Goal: Check status: Check status

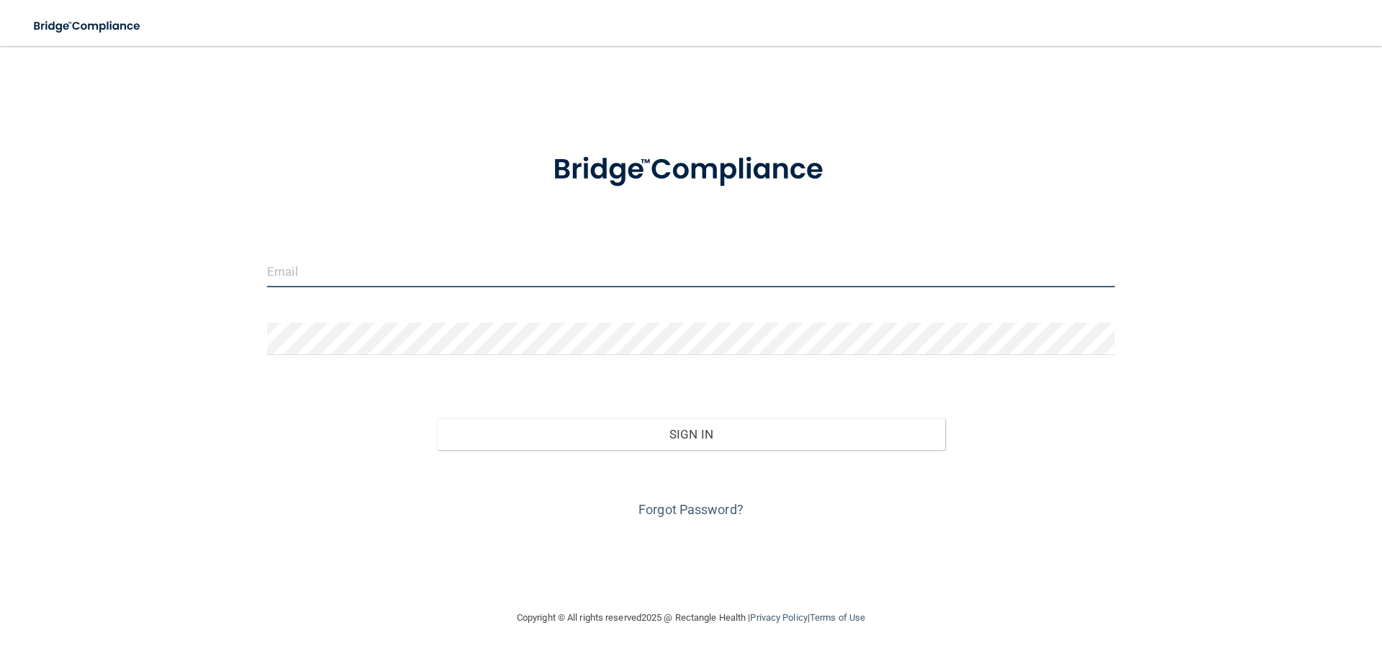
click at [420, 280] on input "email" at bounding box center [691, 271] width 848 height 32
type input "[EMAIL_ADDRESS][DOMAIN_NAME]"
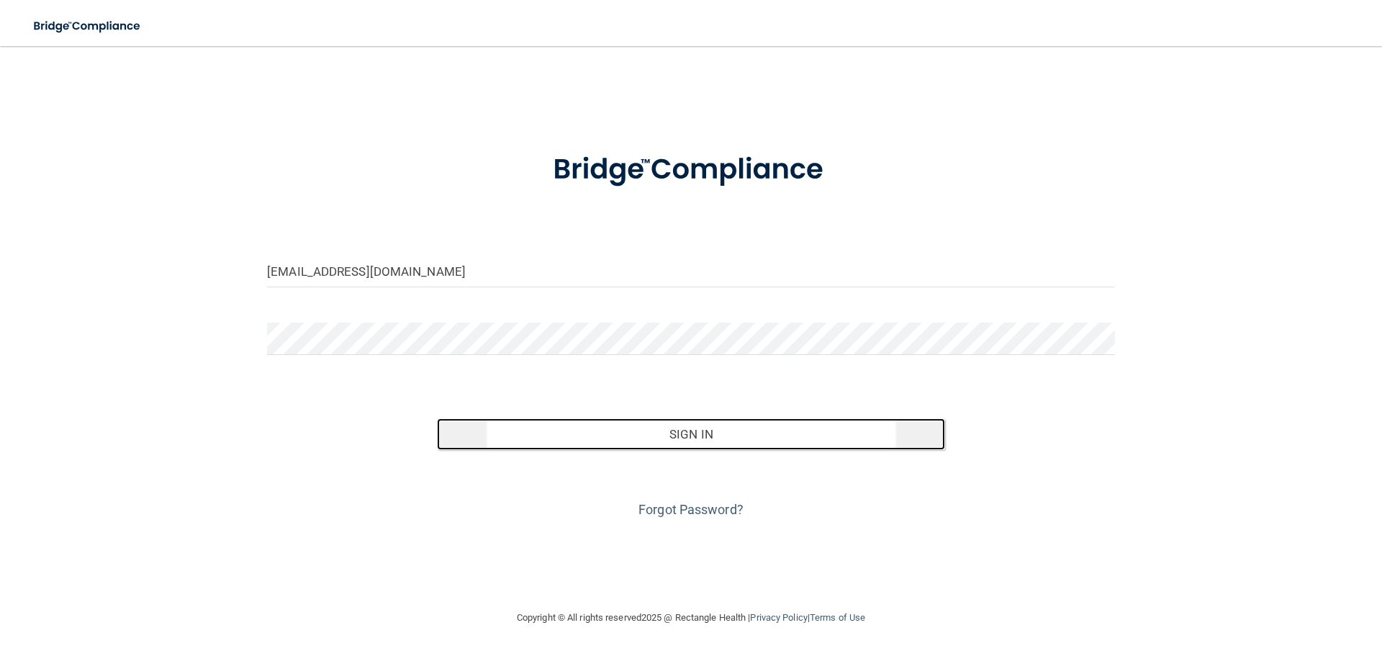
click at [543, 435] on button "Sign In" at bounding box center [691, 434] width 509 height 32
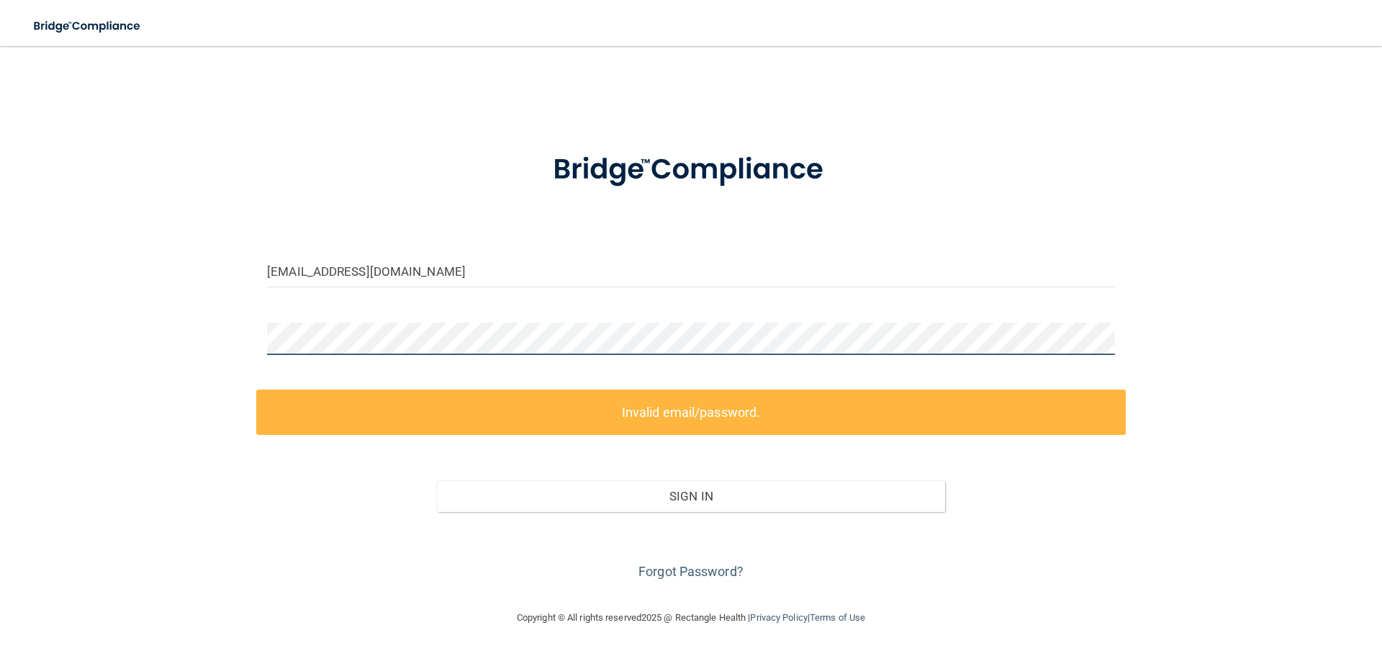
click at [68, 320] on div "[EMAIL_ADDRESS][DOMAIN_NAME] Invalid email/password. You don't have permission …" at bounding box center [691, 327] width 1324 height 534
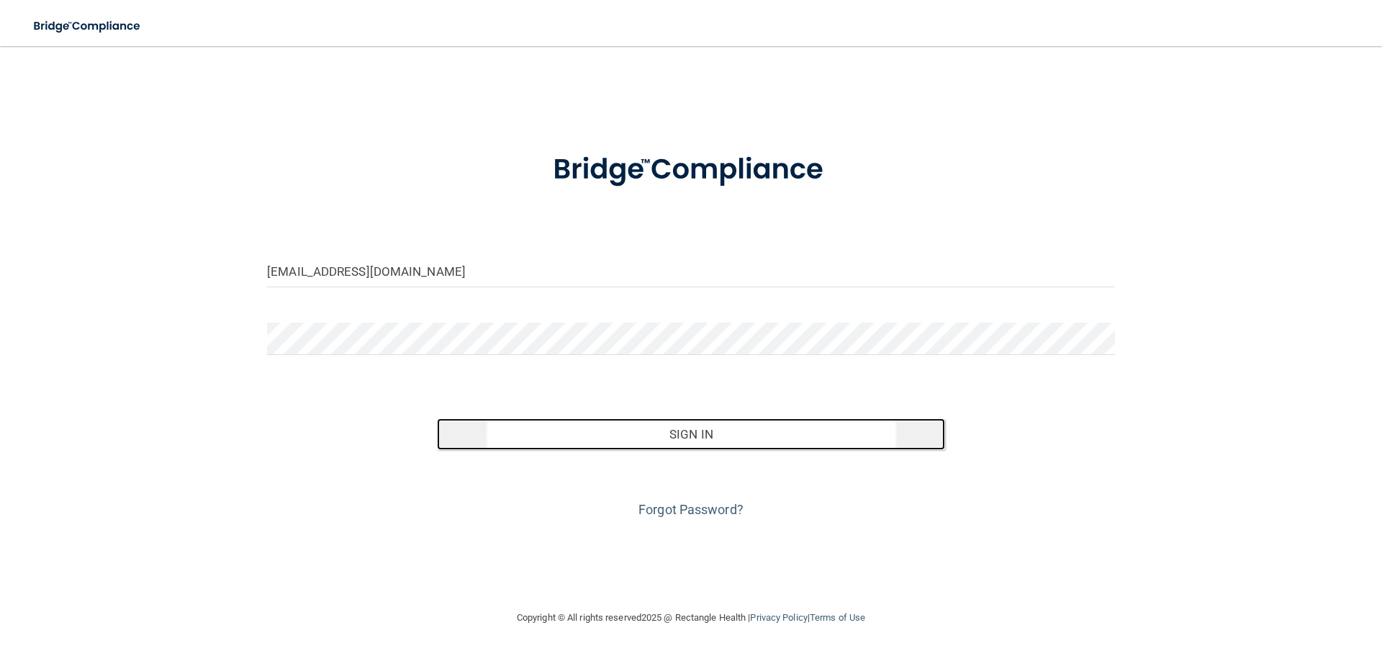
click at [456, 430] on button "Sign In" at bounding box center [691, 434] width 509 height 32
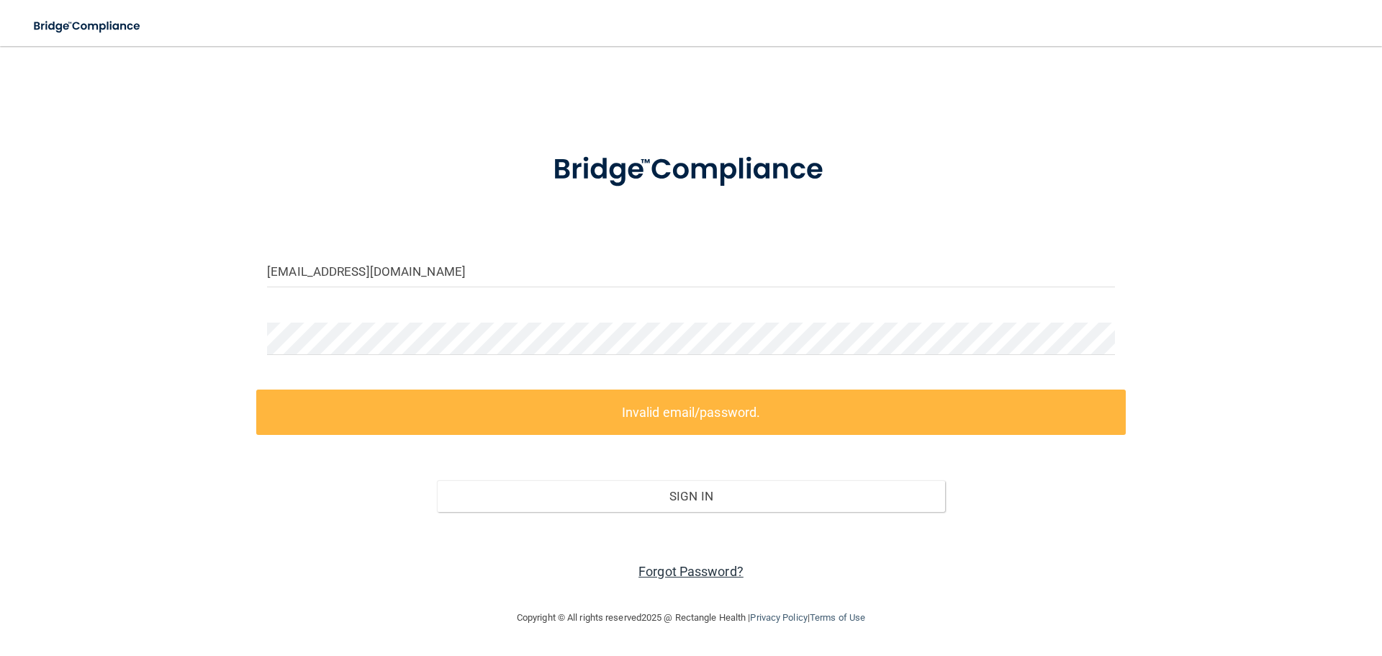
click at [676, 575] on link "Forgot Password?" at bounding box center [690, 570] width 105 height 15
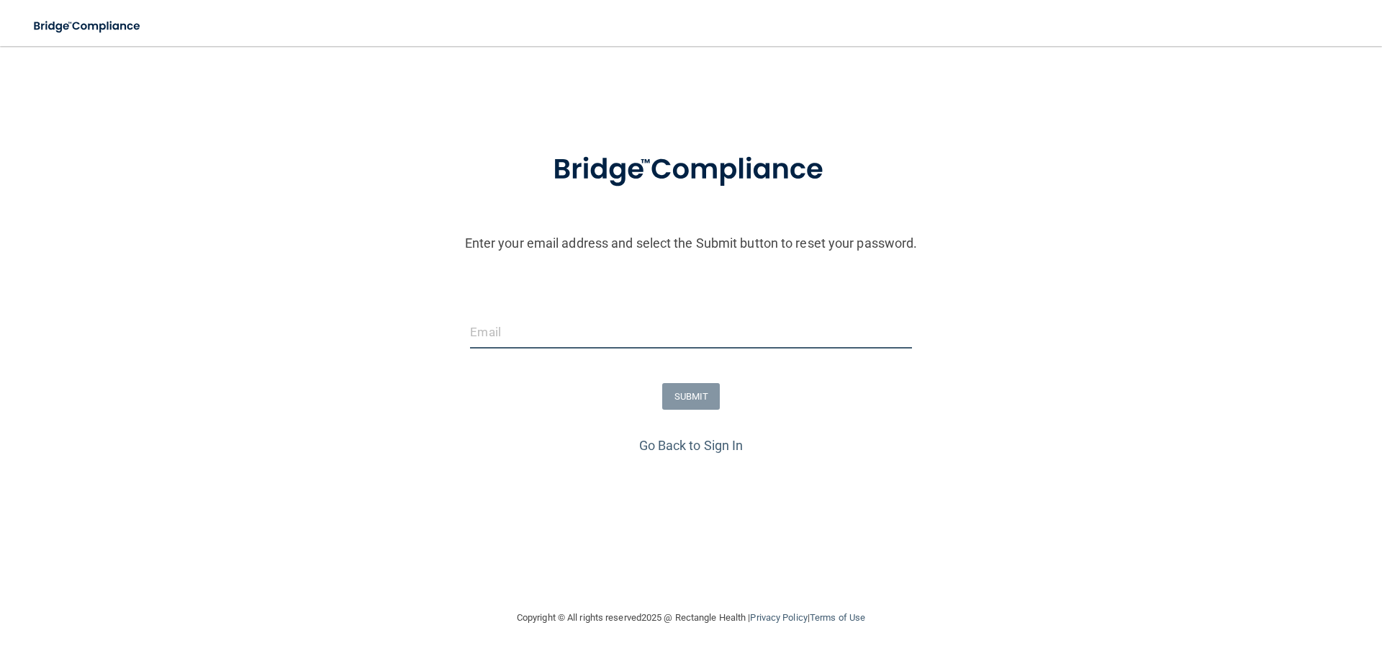
click at [576, 338] on input "email" at bounding box center [690, 332] width 441 height 32
type input "[EMAIL_ADDRESS][DOMAIN_NAME]"
drag, startPoint x: 633, startPoint y: 332, endPoint x: 323, endPoint y: 336, distance: 310.2
click at [323, 337] on div "[EMAIL_ADDRESS][DOMAIN_NAME]" at bounding box center [690, 337] width 1389 height 43
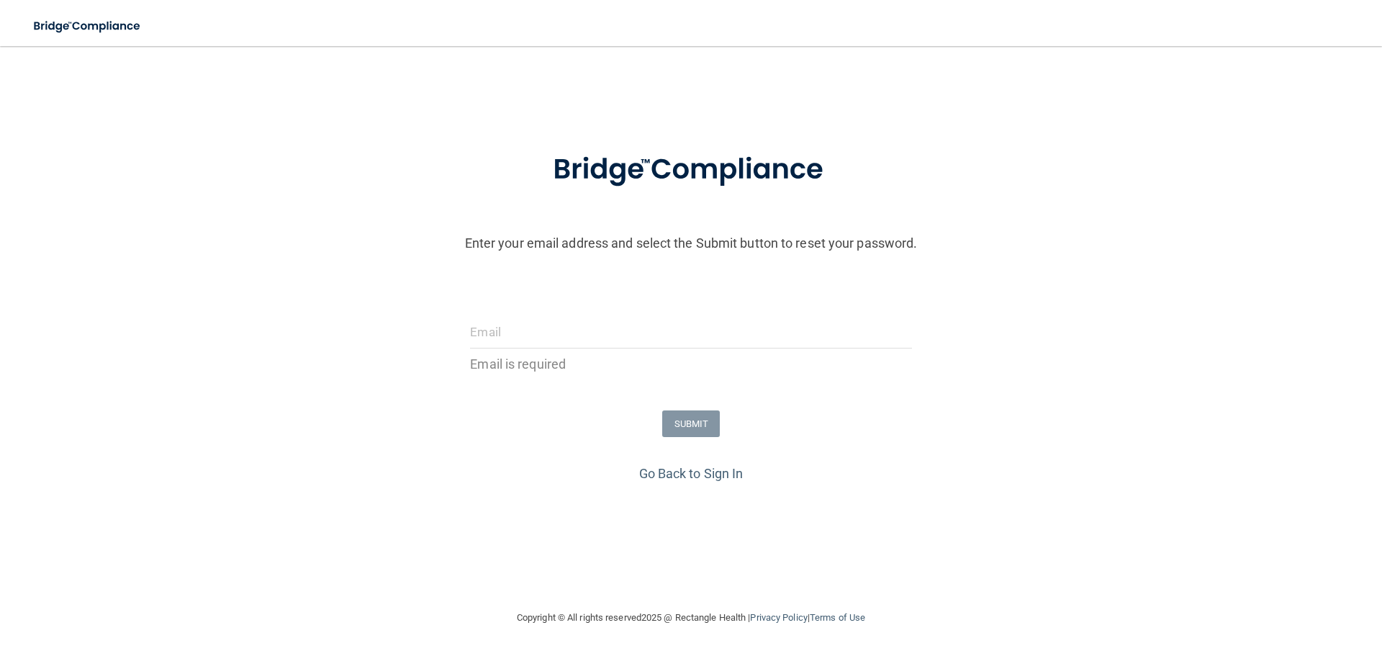
click at [327, 284] on form "Enter your email address and select the Submit button to reset your password. E…" at bounding box center [690, 296] width 1367 height 329
click at [643, 343] on input "email" at bounding box center [690, 332] width 441 height 32
click at [327, 255] on p "Enter your email address and select the Submit button to reset your password." at bounding box center [690, 193] width 1389 height 122
click at [659, 471] on link "Go Back to Sign In" at bounding box center [691, 473] width 104 height 15
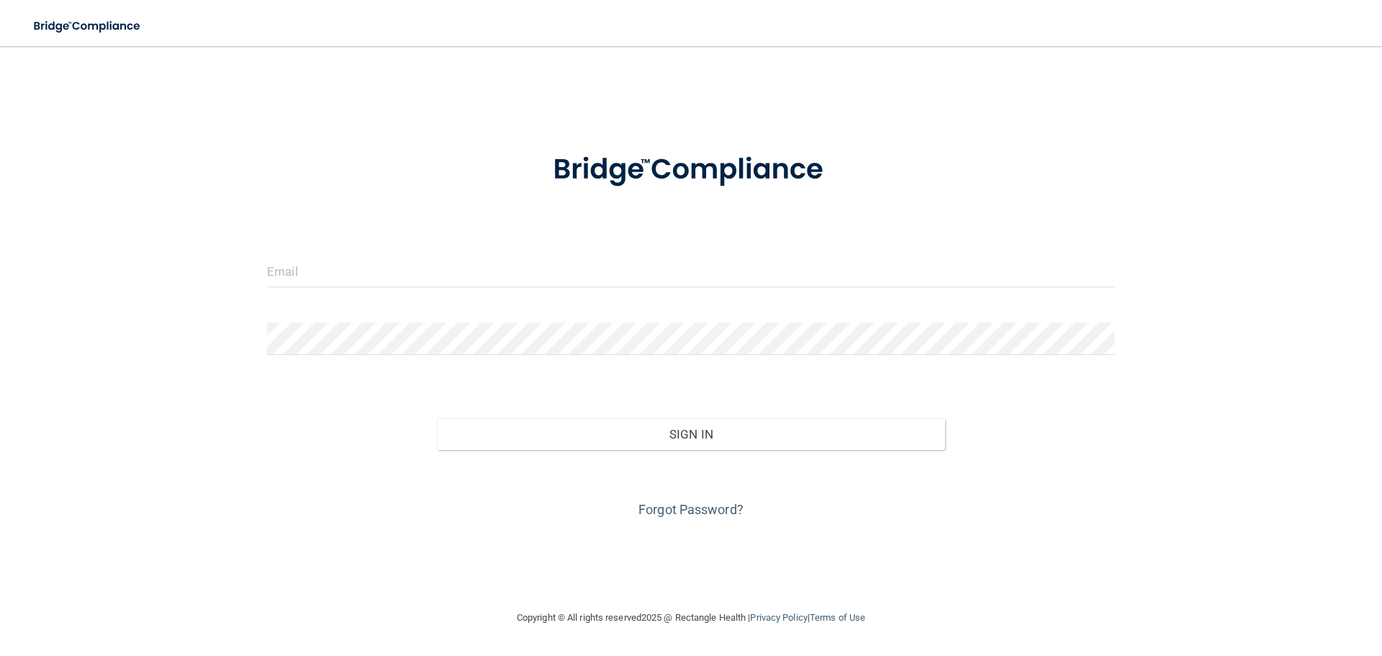
click at [455, 289] on div at bounding box center [690, 276] width 869 height 43
click at [455, 282] on input "email" at bounding box center [691, 271] width 848 height 32
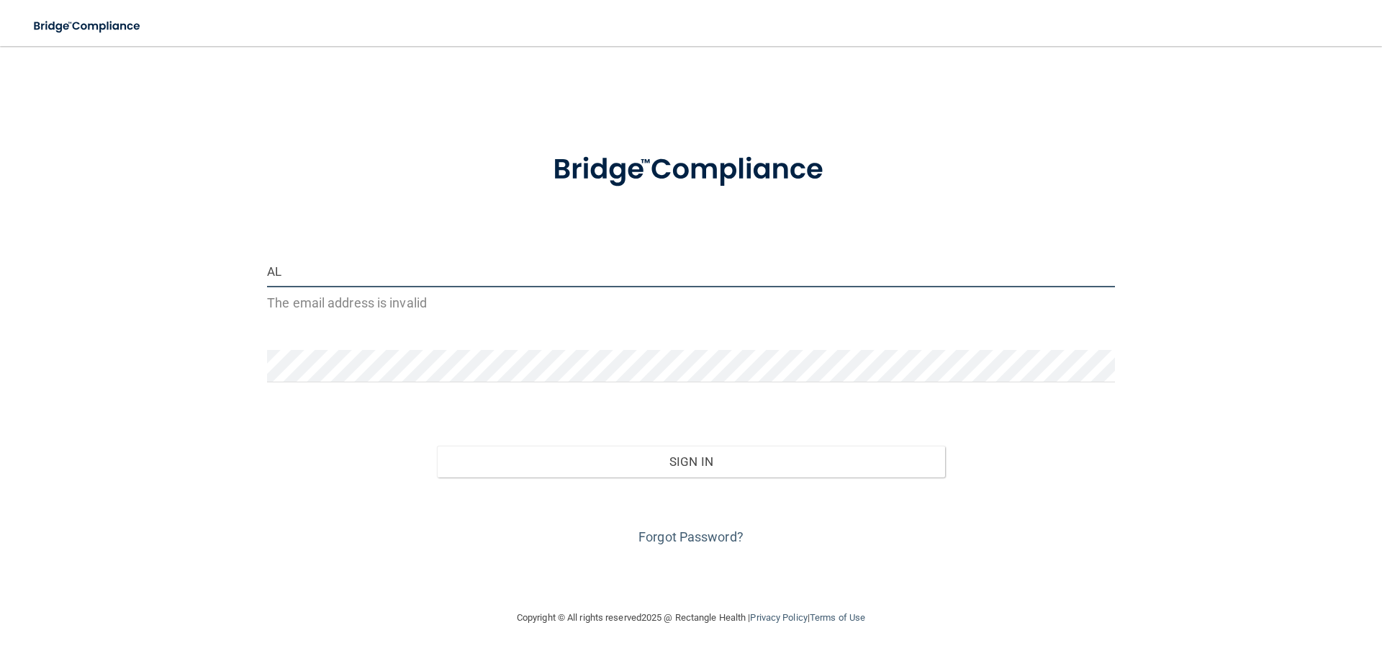
type input "A"
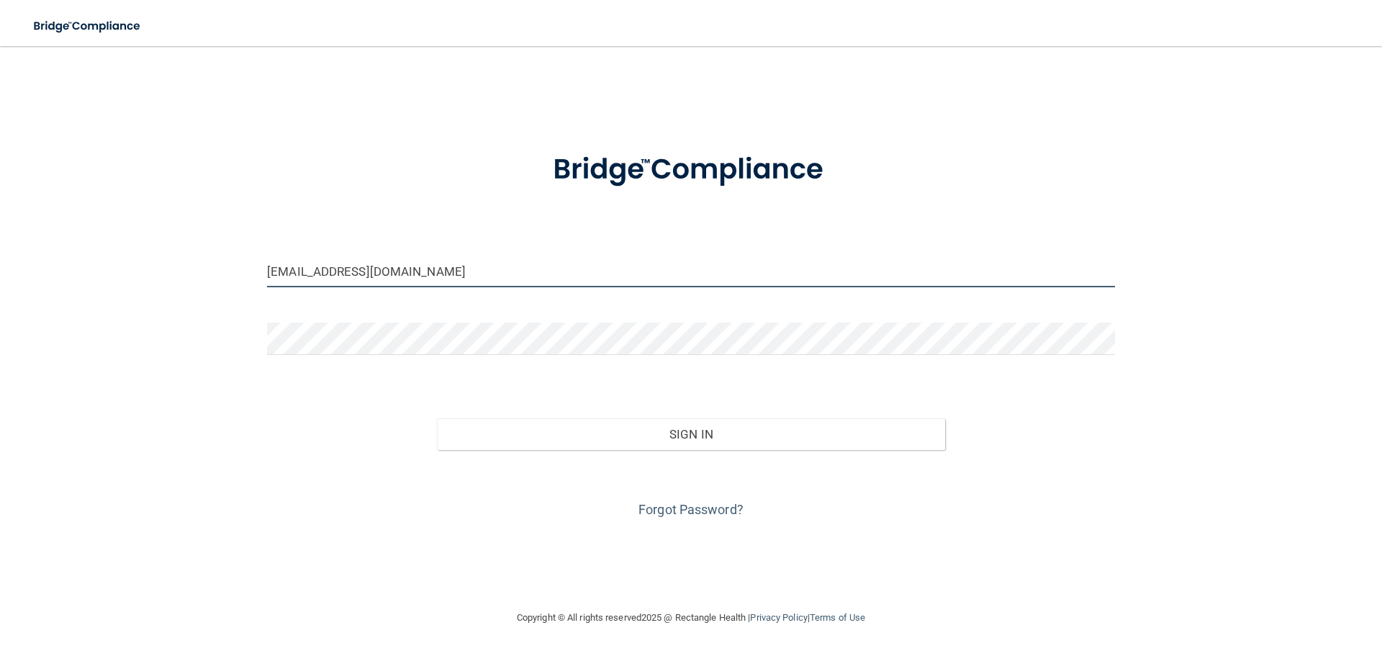
type input "[EMAIL_ADDRESS][DOMAIN_NAME]"
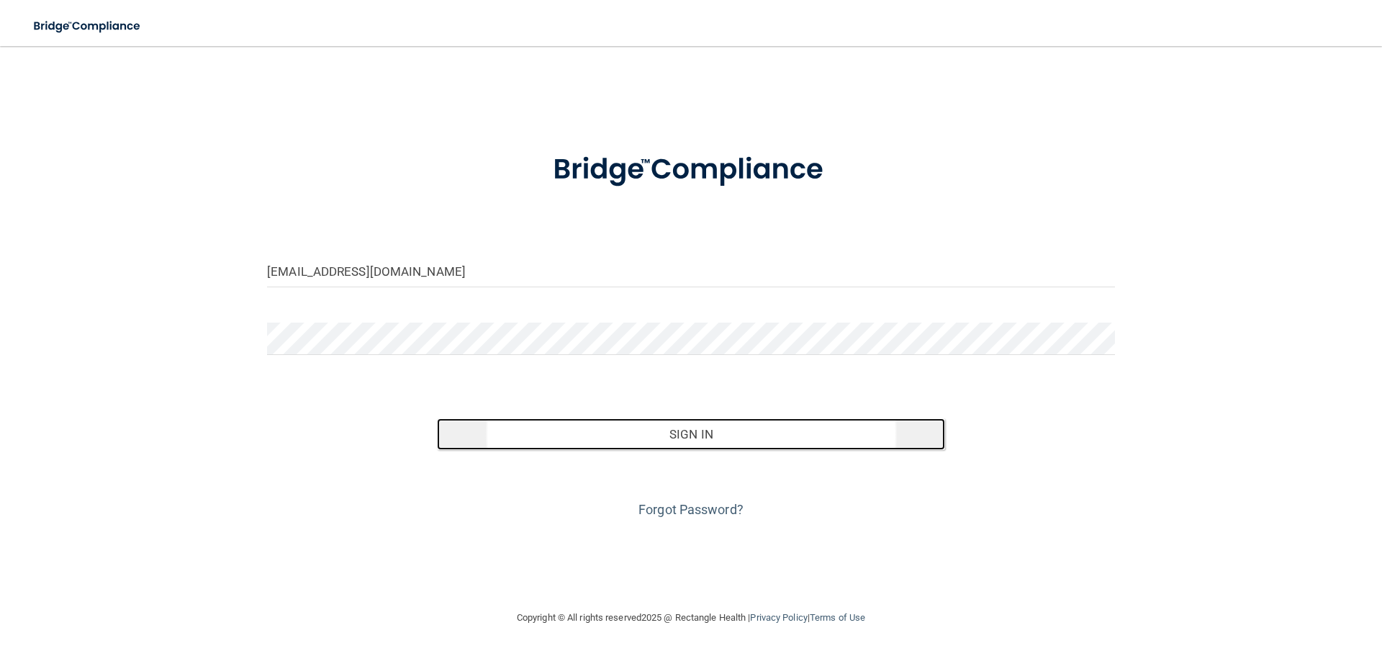
click at [769, 440] on button "Sign In" at bounding box center [691, 434] width 509 height 32
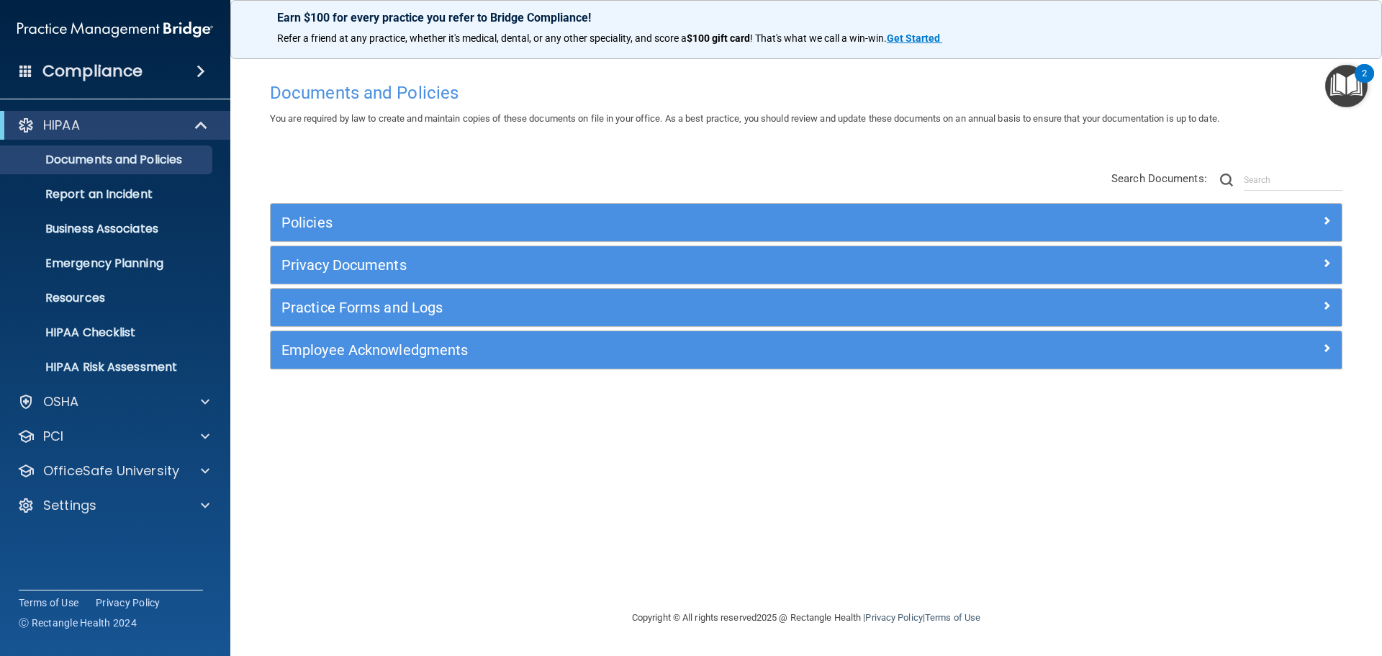
click at [130, 66] on h4 "Compliance" at bounding box center [92, 71] width 100 height 20
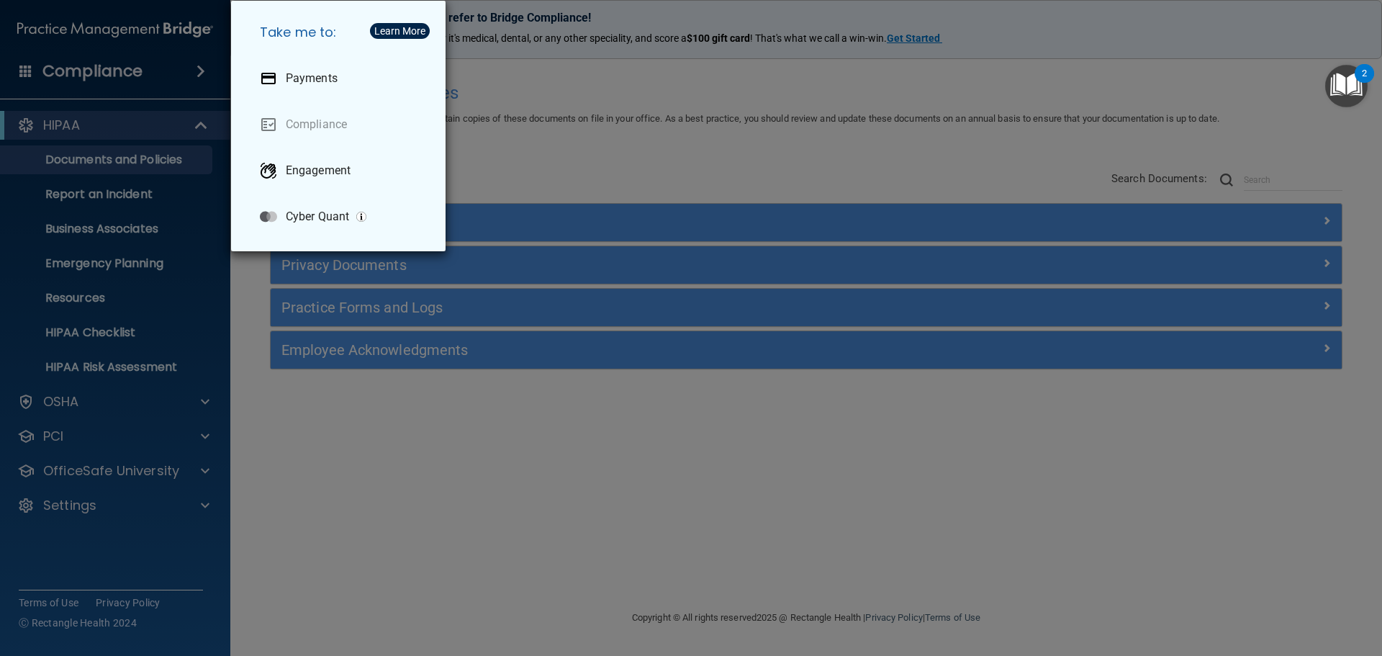
click at [512, 124] on div "Take me to: Payments Compliance Engagement Cyber Quant" at bounding box center [691, 328] width 1382 height 656
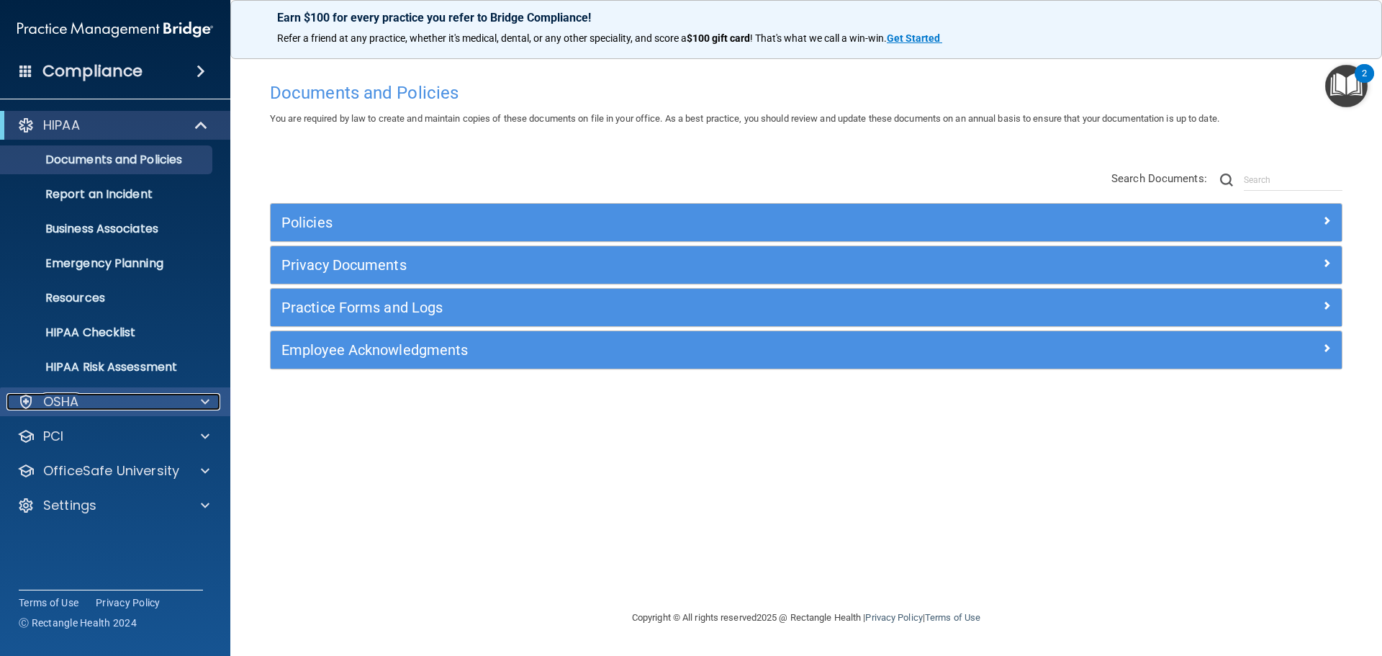
click at [89, 402] on div "OSHA" at bounding box center [95, 401] width 178 height 17
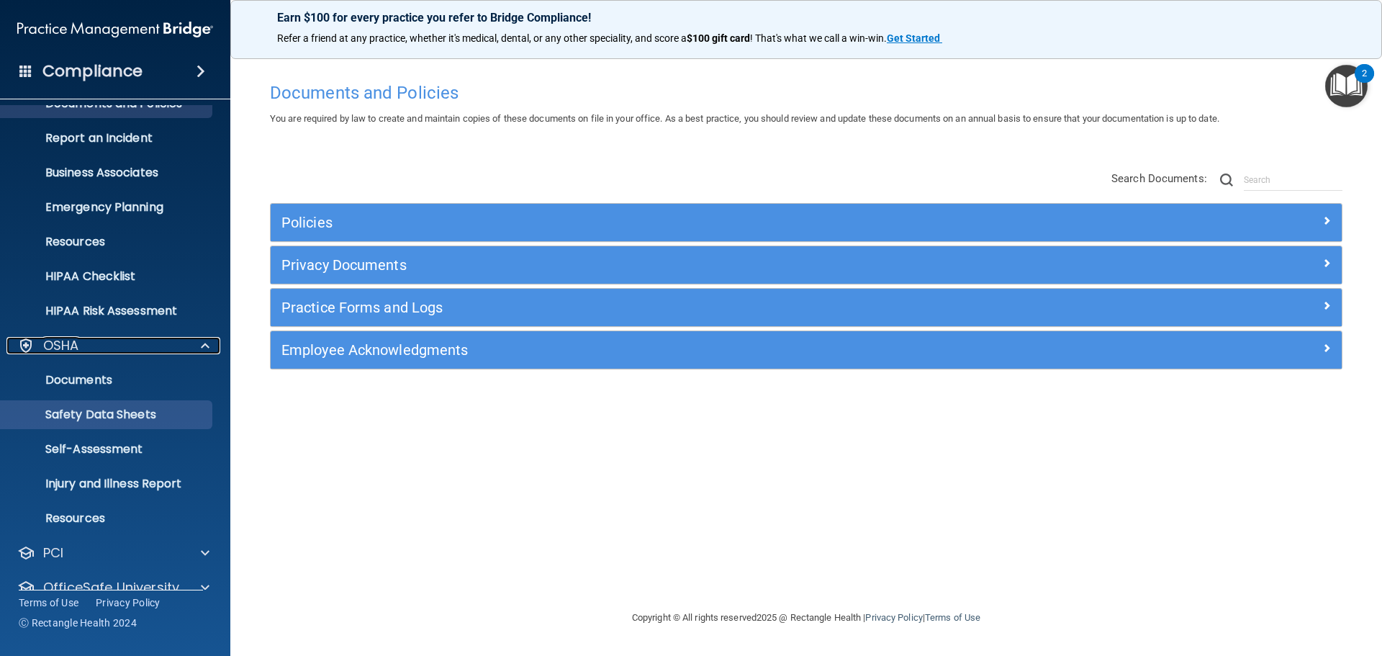
scroll to position [114, 0]
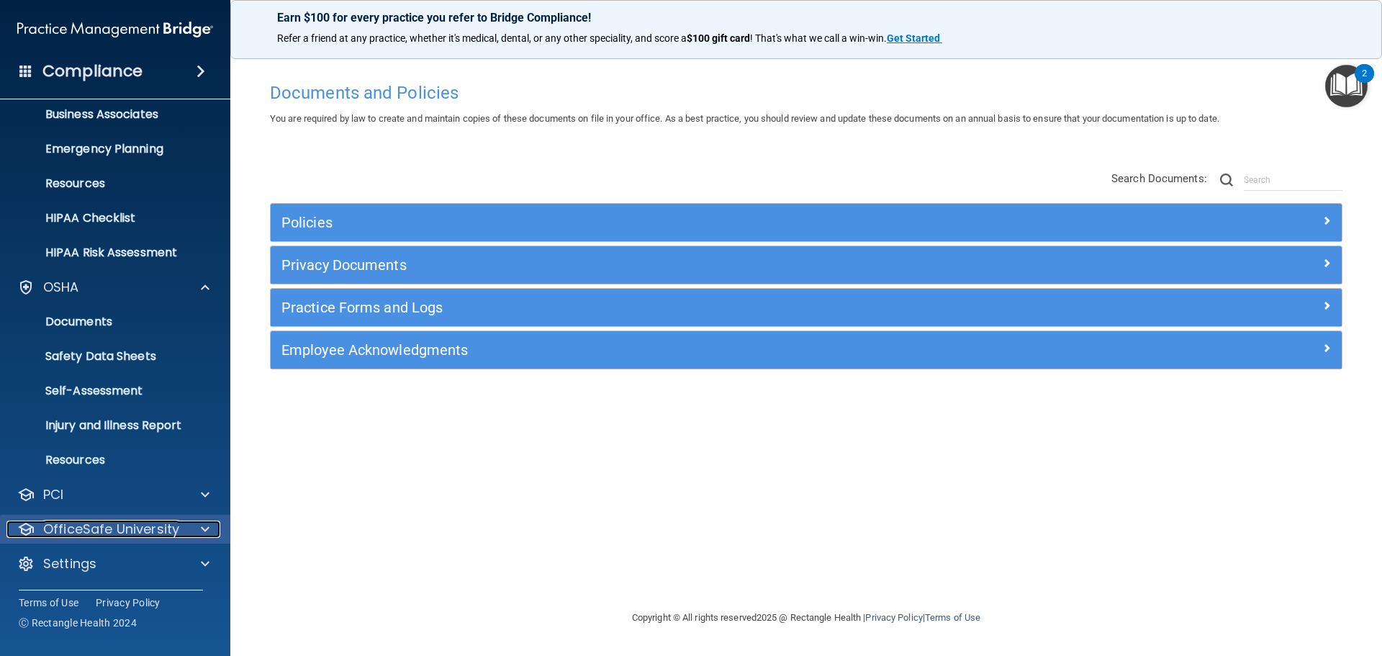
click at [186, 529] on div at bounding box center [203, 528] width 36 height 17
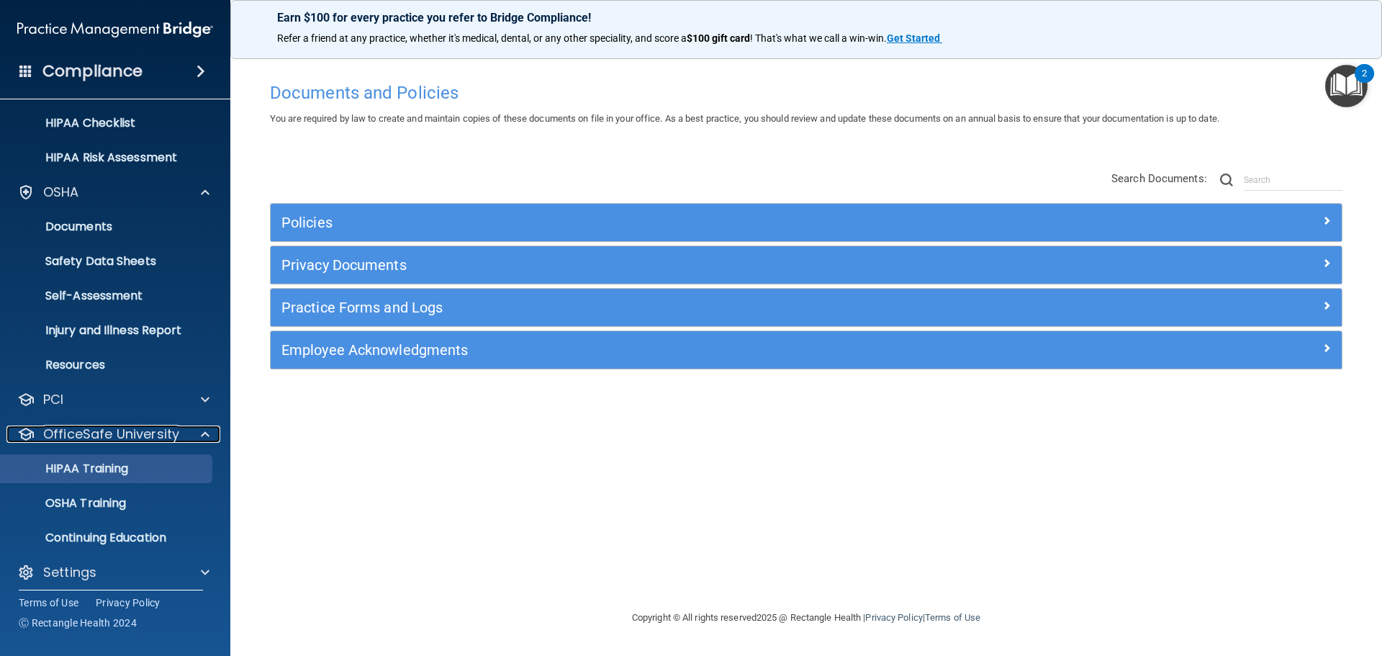
scroll to position [217, 0]
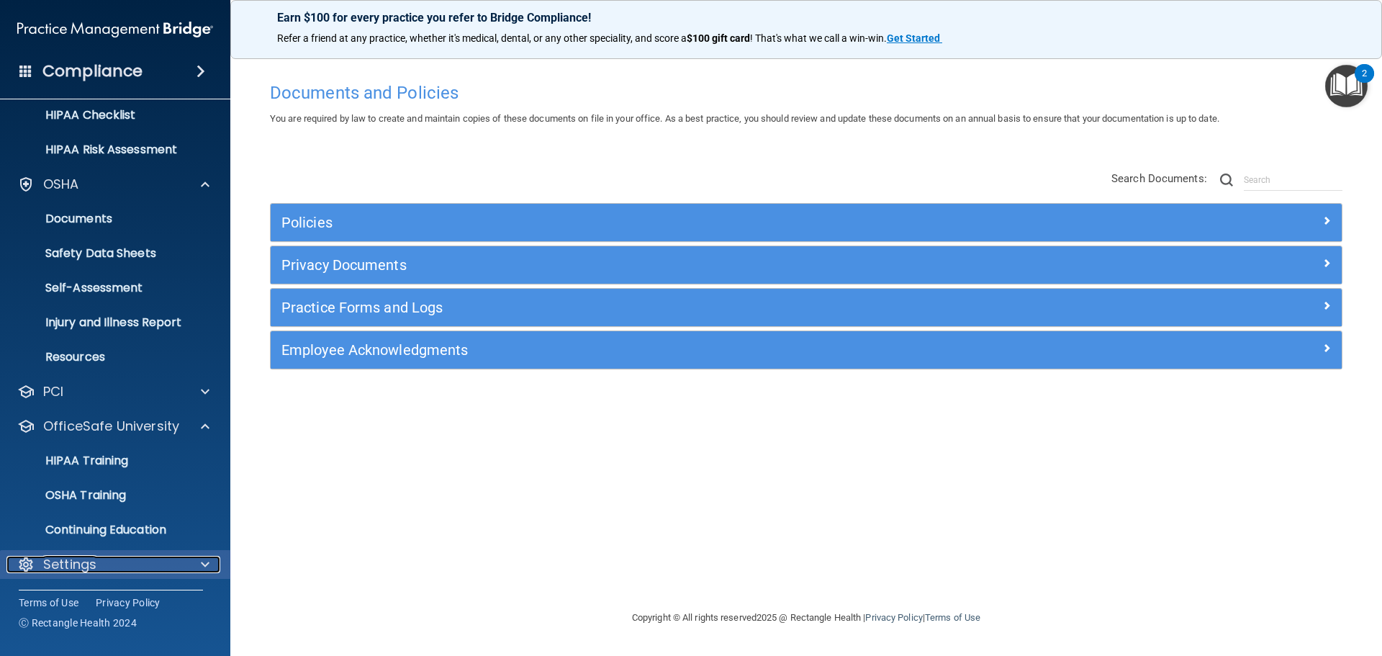
click at [84, 559] on p "Settings" at bounding box center [69, 564] width 53 height 17
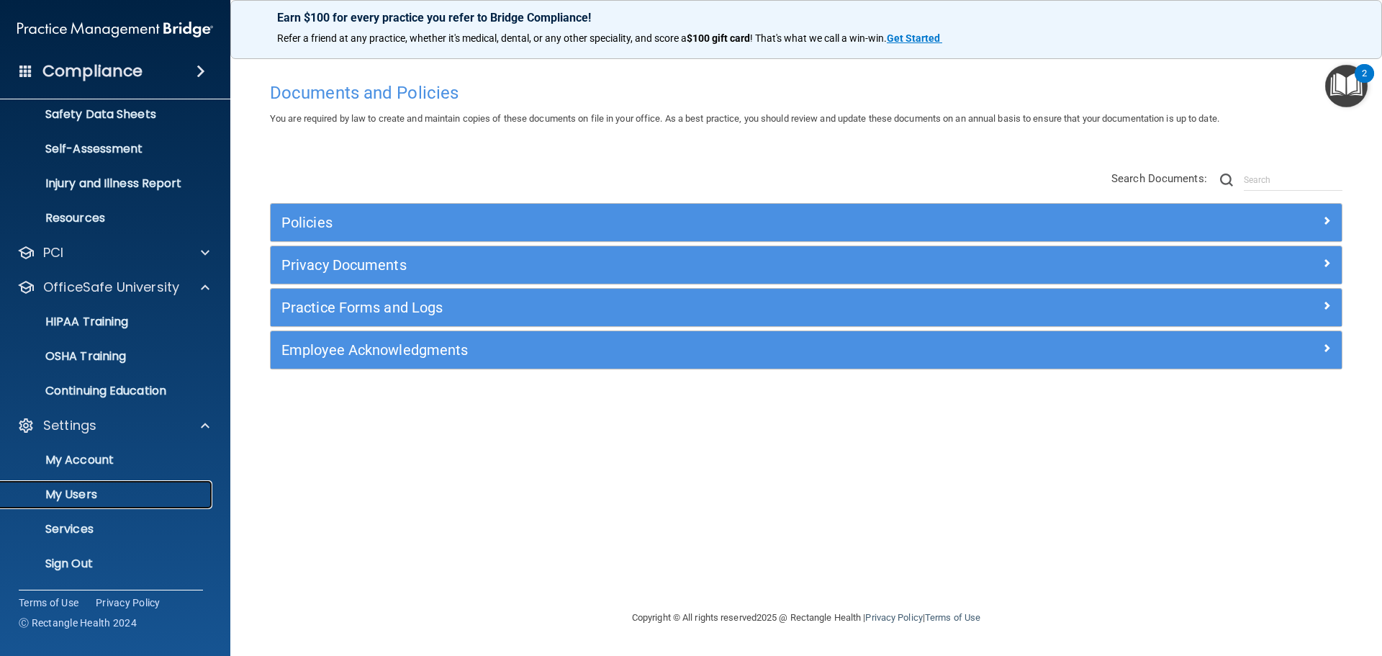
click at [78, 487] on p "My Users" at bounding box center [107, 494] width 196 height 14
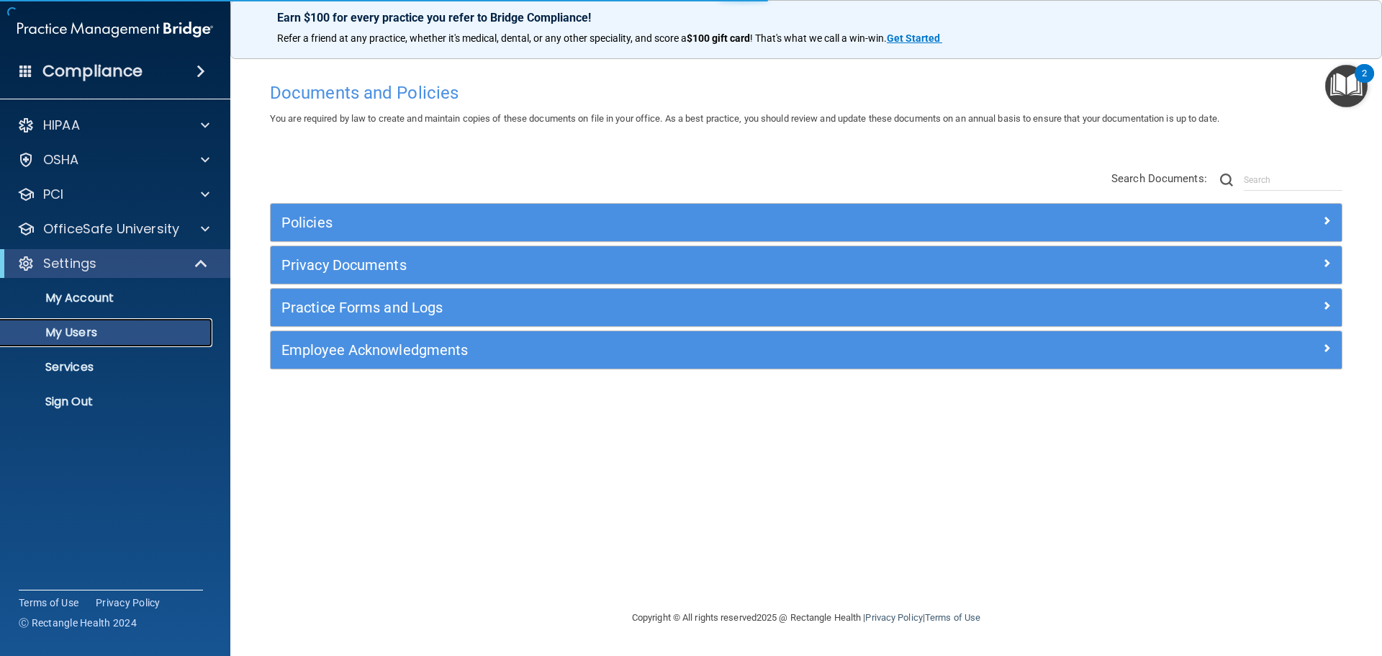
select select "20"
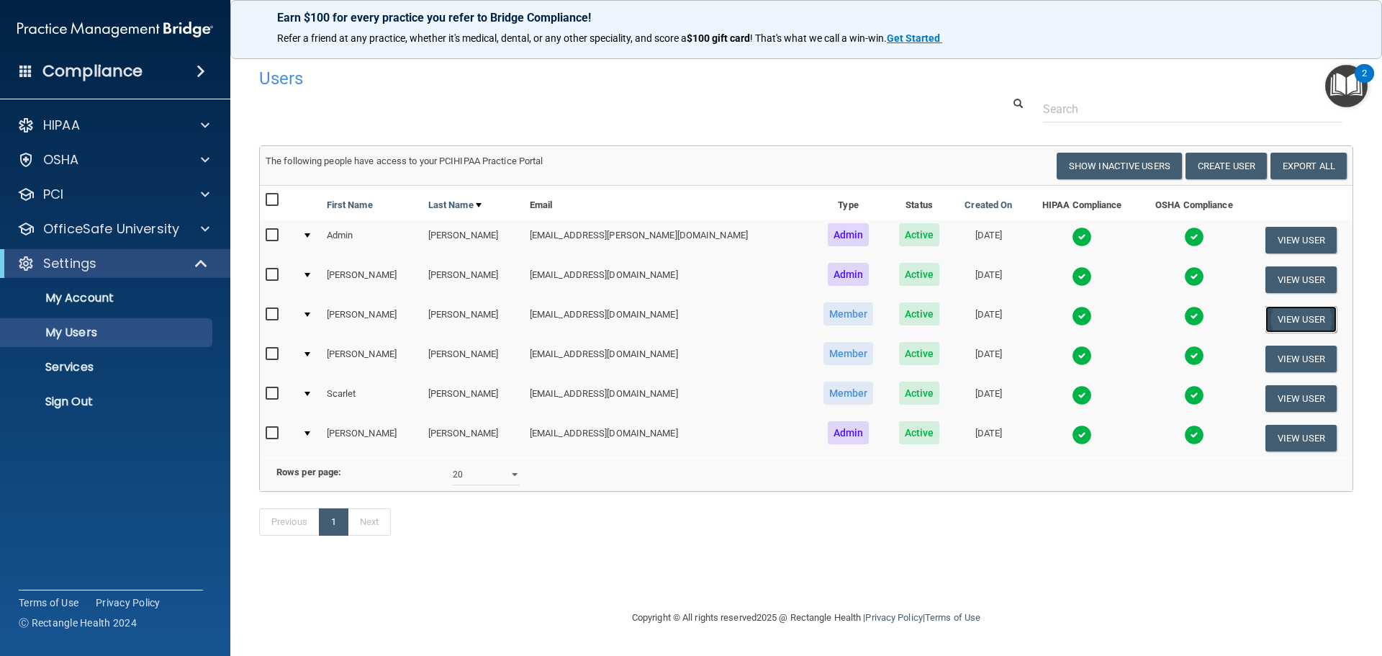
click at [1285, 317] on button "View User" at bounding box center [1300, 319] width 71 height 27
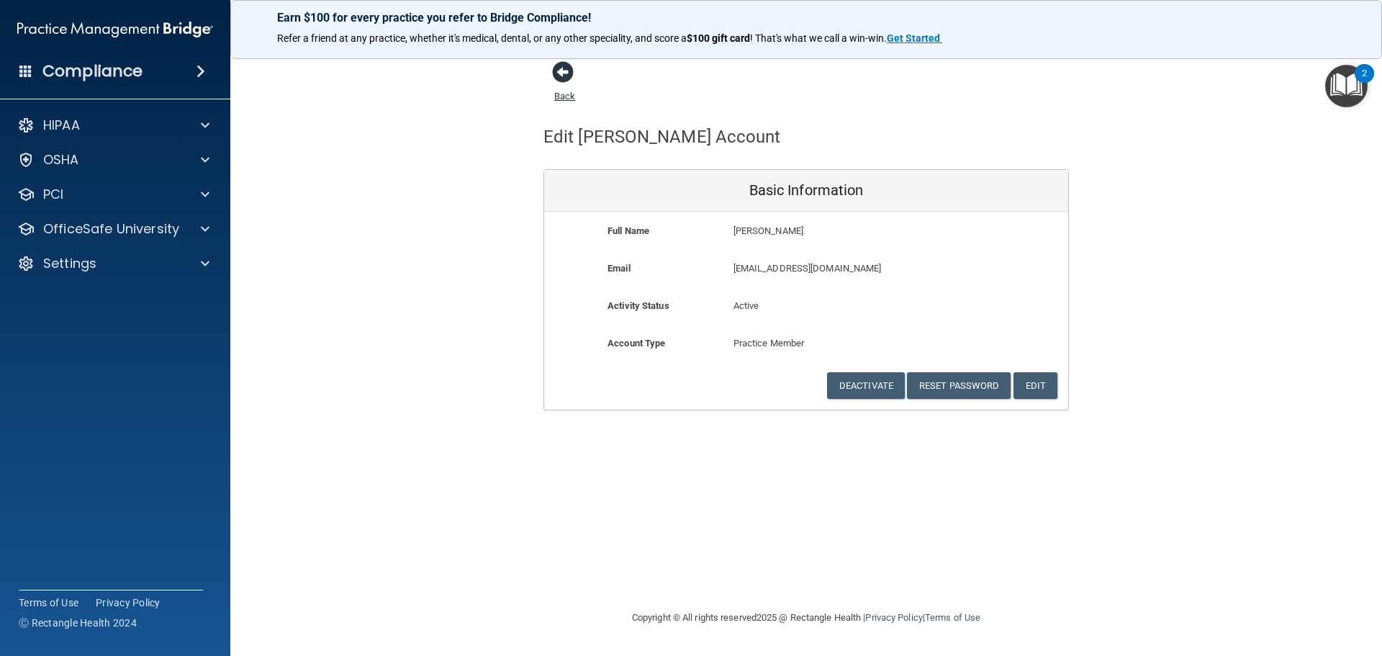
drag, startPoint x: 548, startPoint y: 78, endPoint x: 558, endPoint y: 77, distance: 9.4
click at [556, 77] on div "Back" at bounding box center [587, 82] width 88 height 45
click at [558, 77] on span at bounding box center [563, 72] width 22 height 22
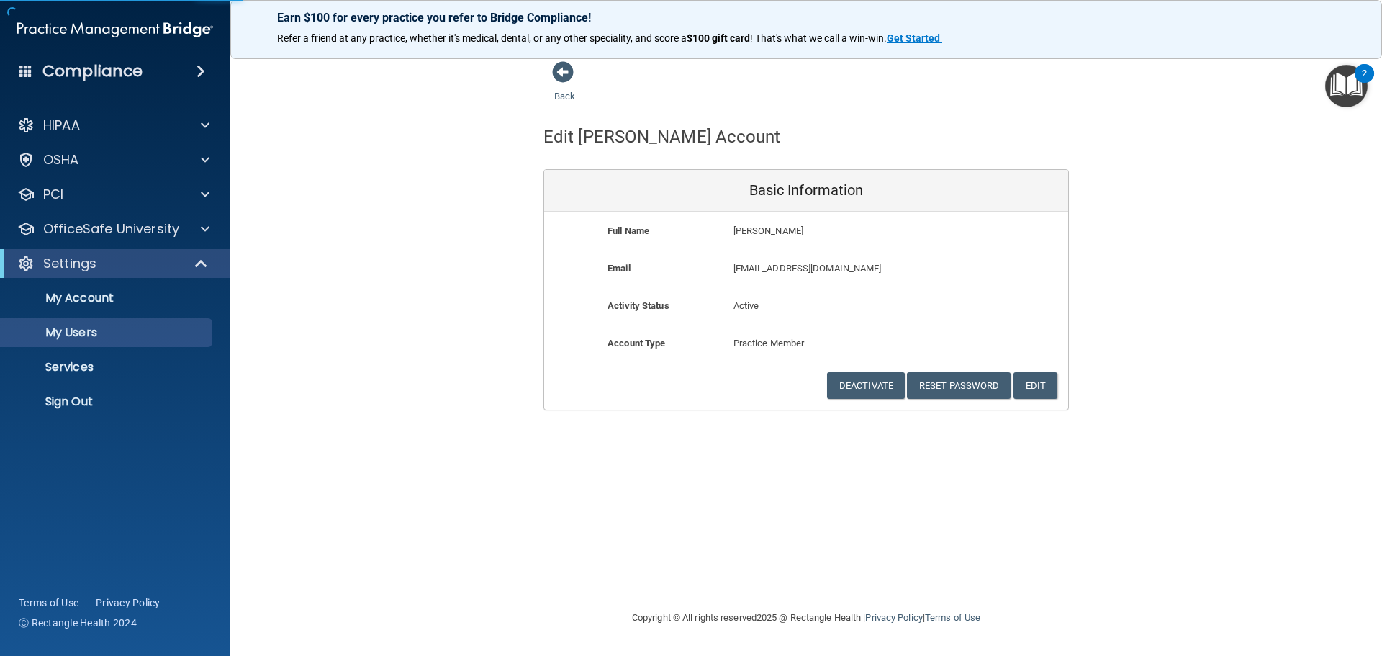
select select "20"
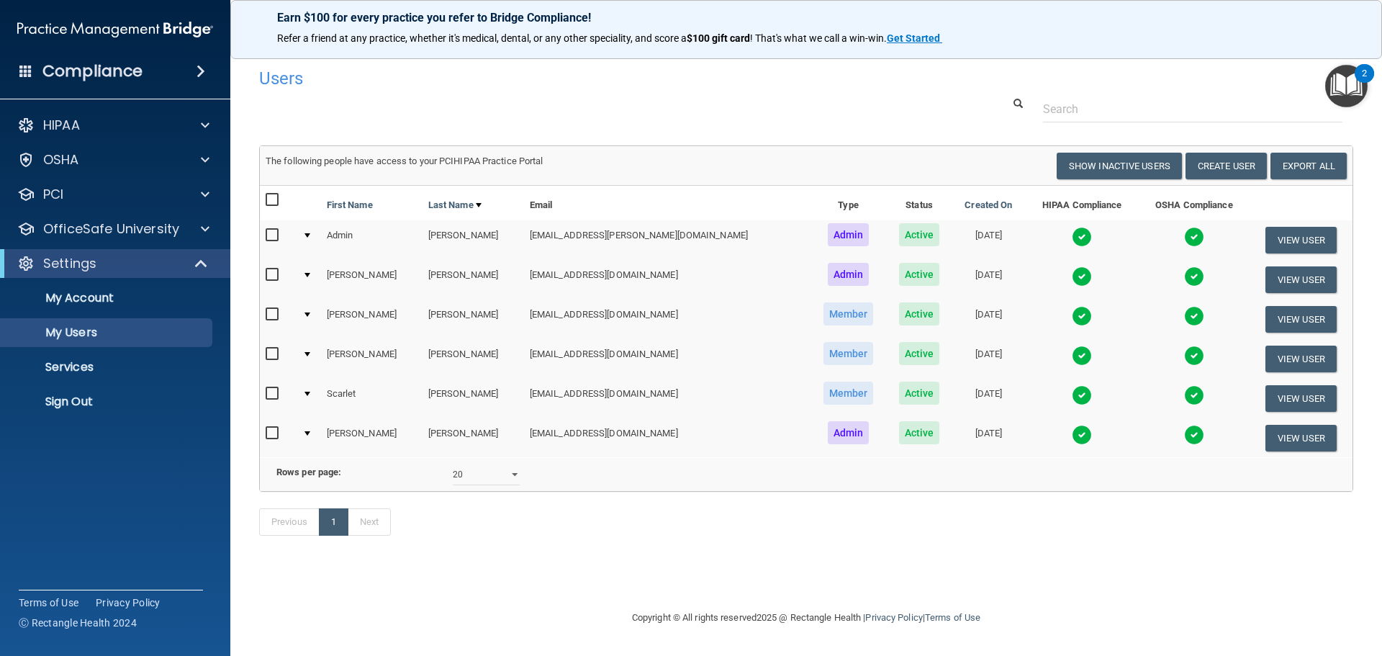
scroll to position [0, 5]
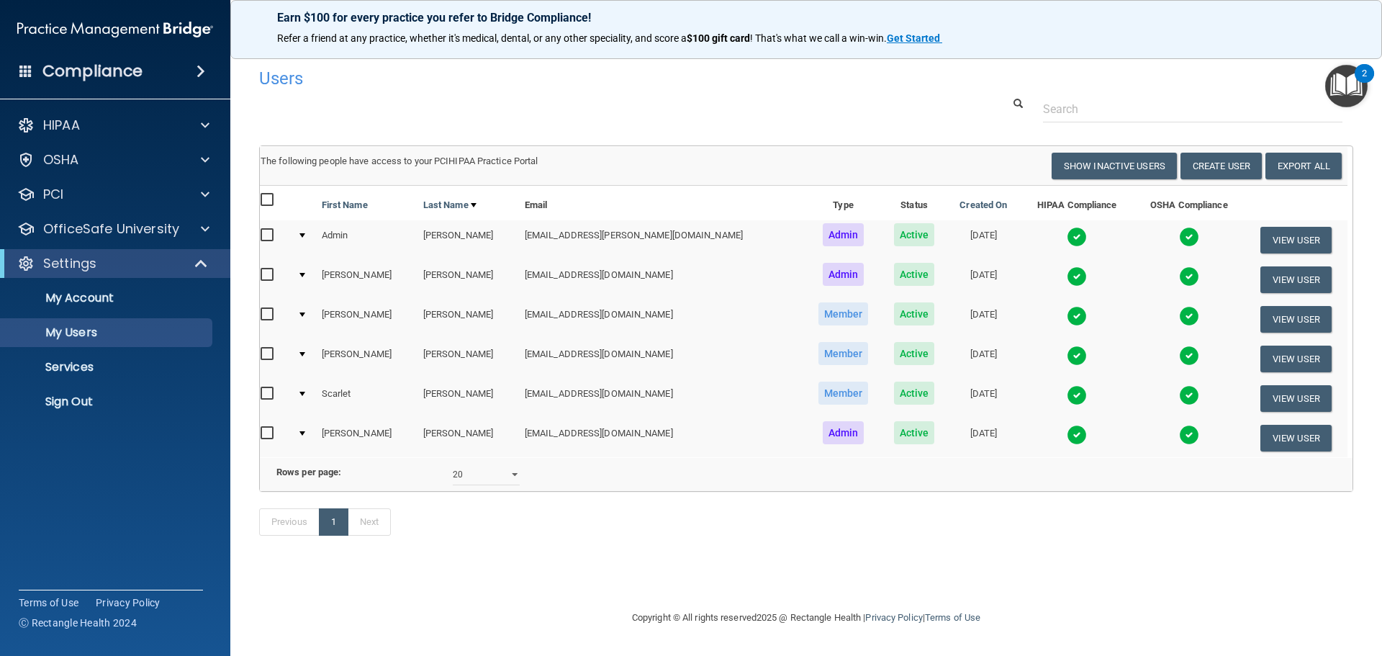
click at [1360, 91] on img "Open Resource Center, 2 new notifications" at bounding box center [1346, 86] width 42 height 42
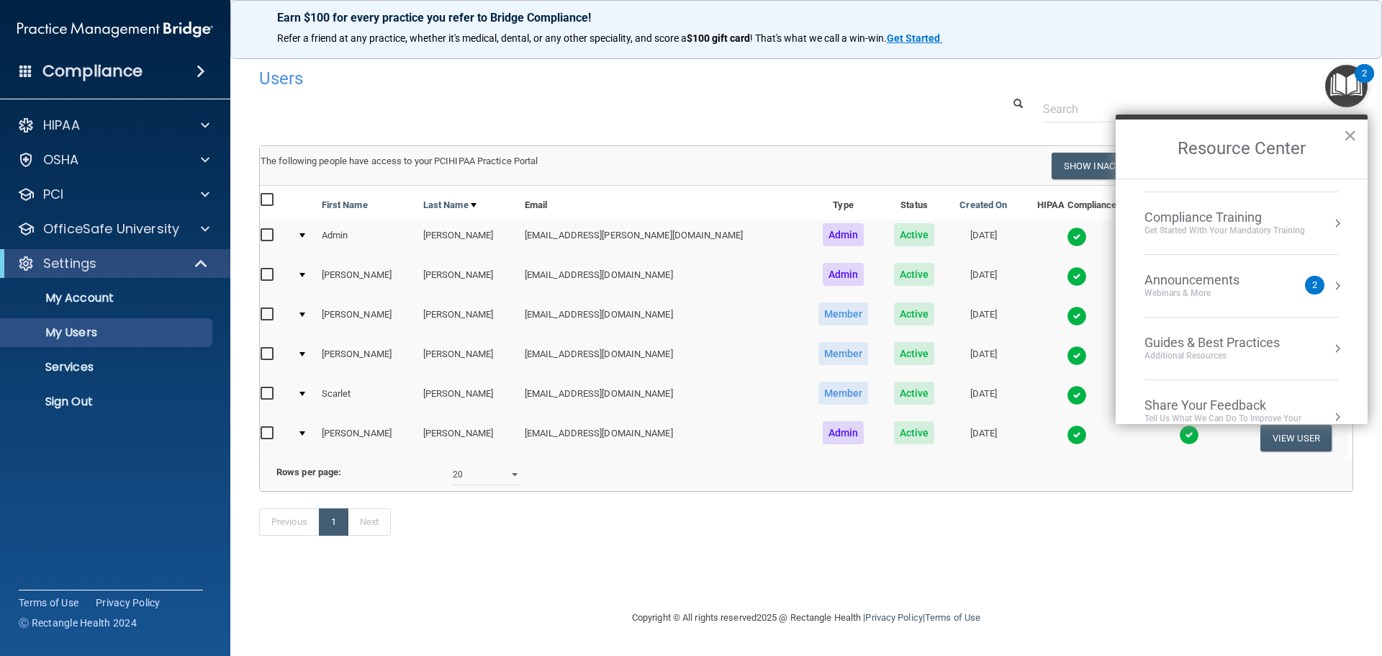
scroll to position [206, 0]
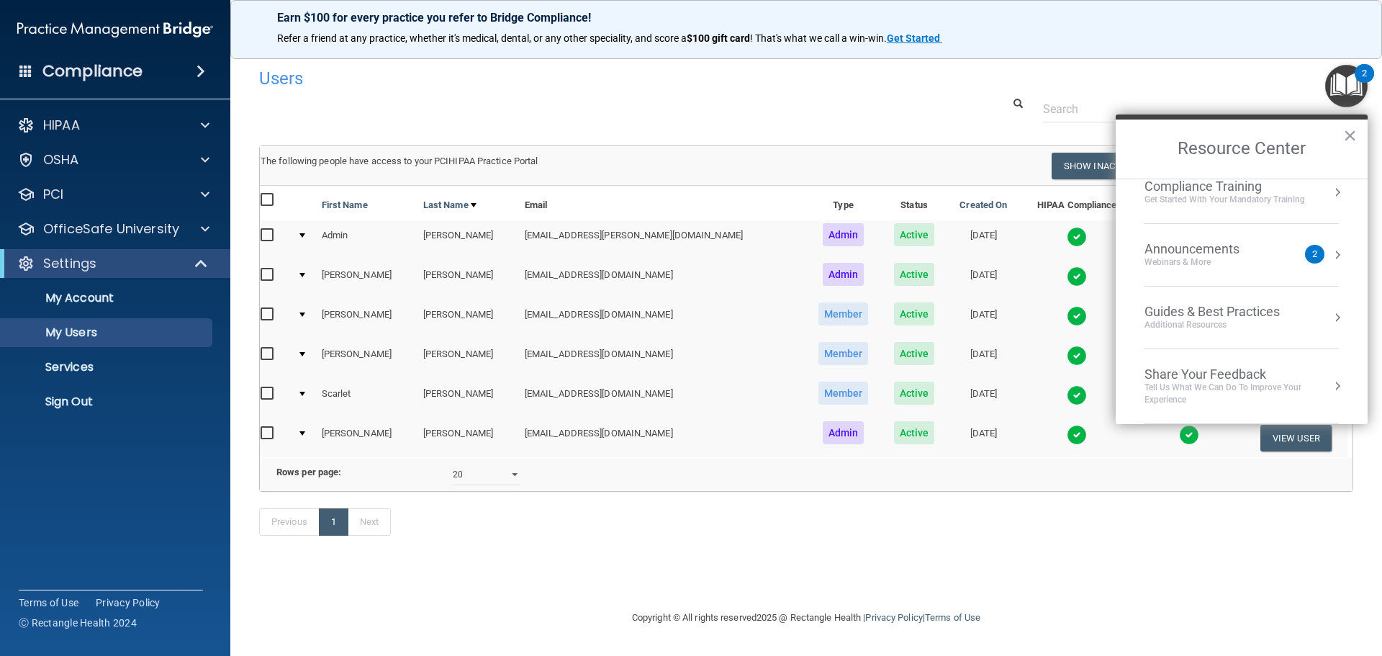
click at [1213, 257] on div "Webinars & More" at bounding box center [1206, 262] width 124 height 12
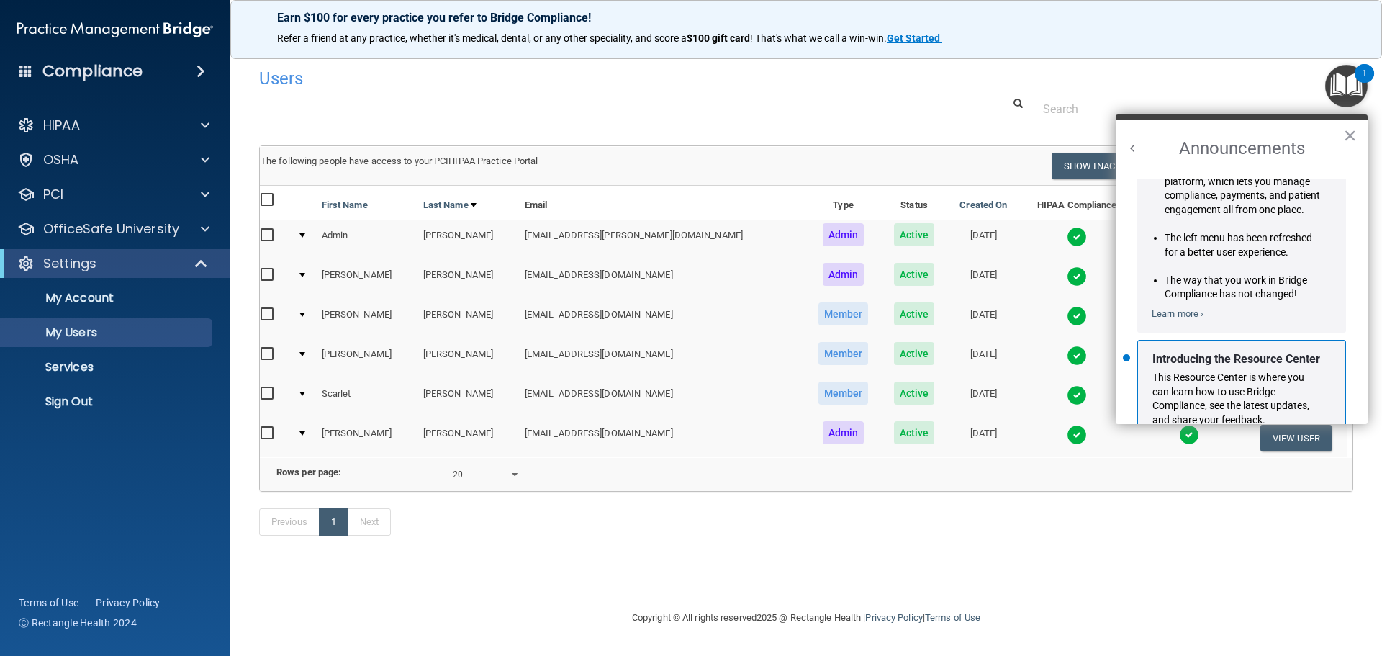
scroll to position [253, 0]
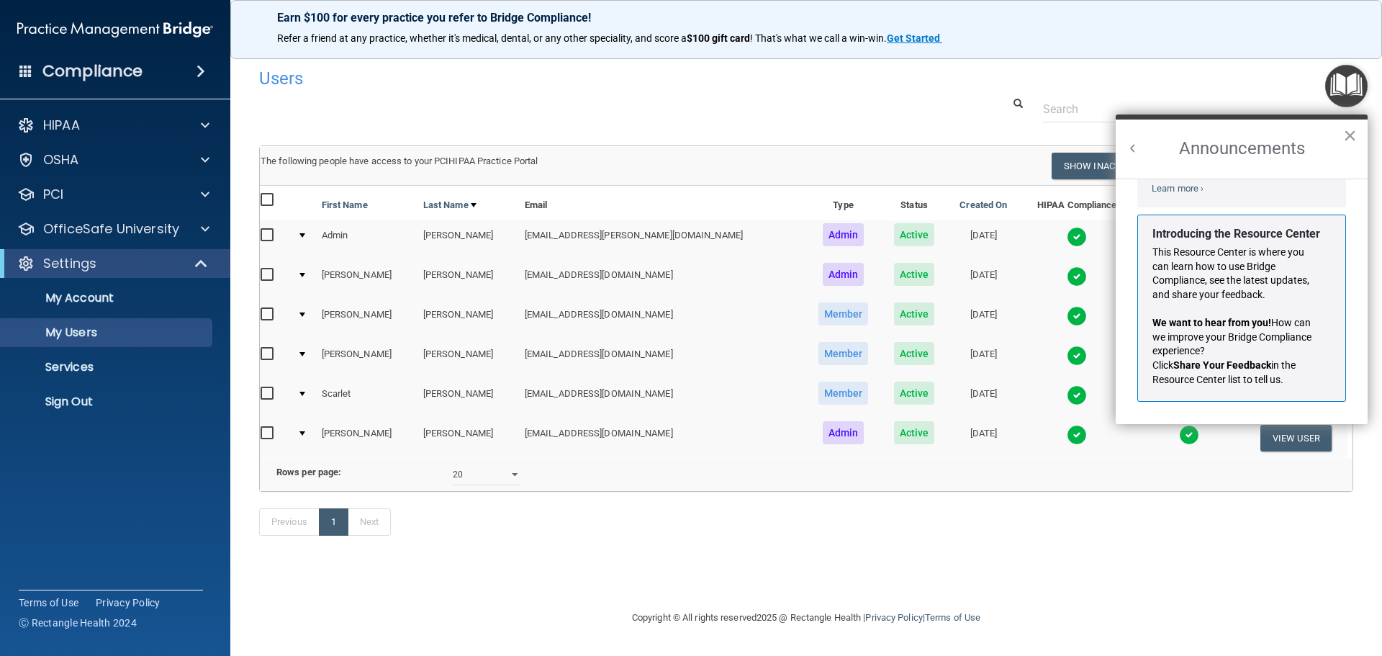
click at [1351, 132] on button "×" at bounding box center [1350, 135] width 14 height 23
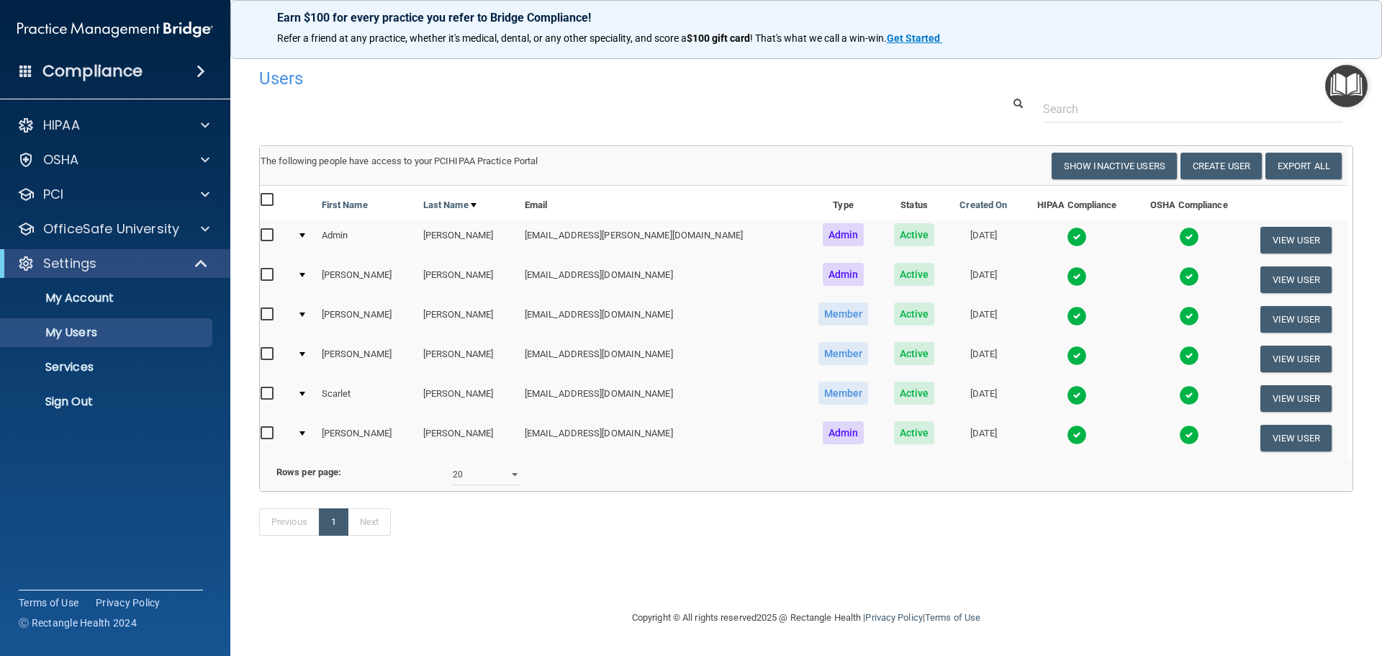
click at [1345, 84] on img "Open Resource Center" at bounding box center [1346, 86] width 42 height 42
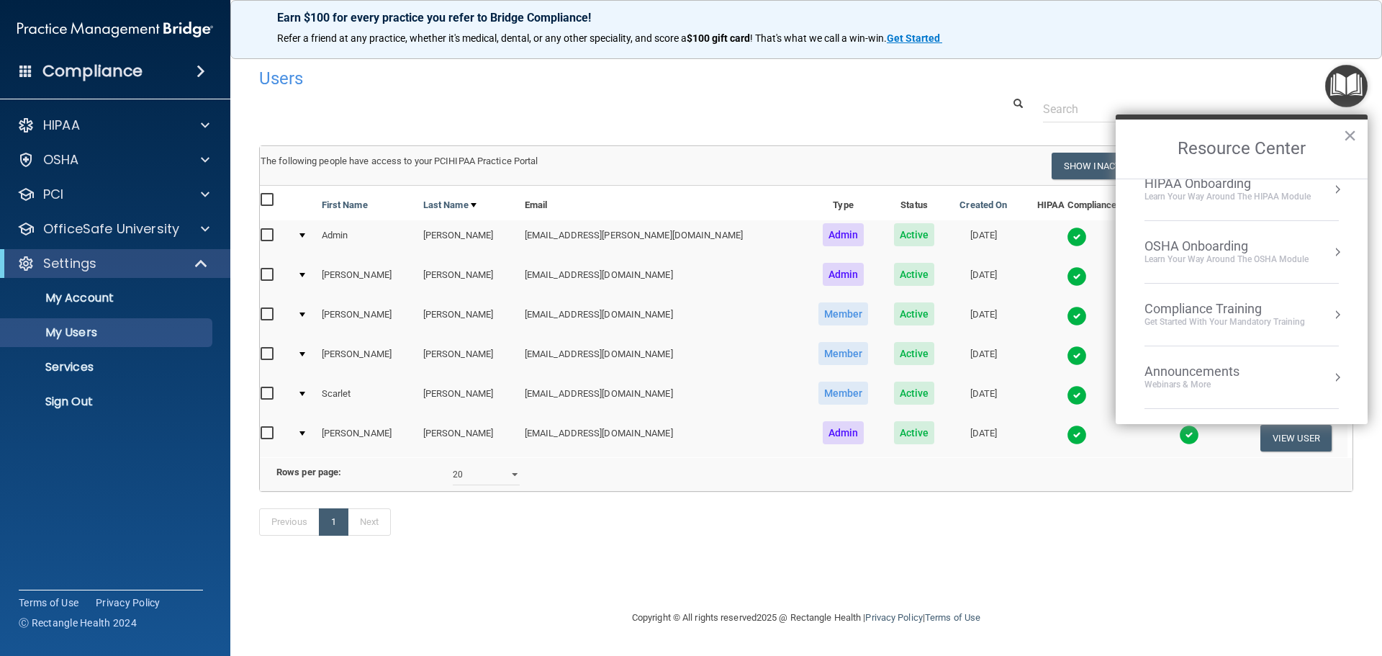
scroll to position [206, 0]
click at [1220, 201] on div "Get Started with your mandatory training" at bounding box center [1224, 200] width 160 height 12
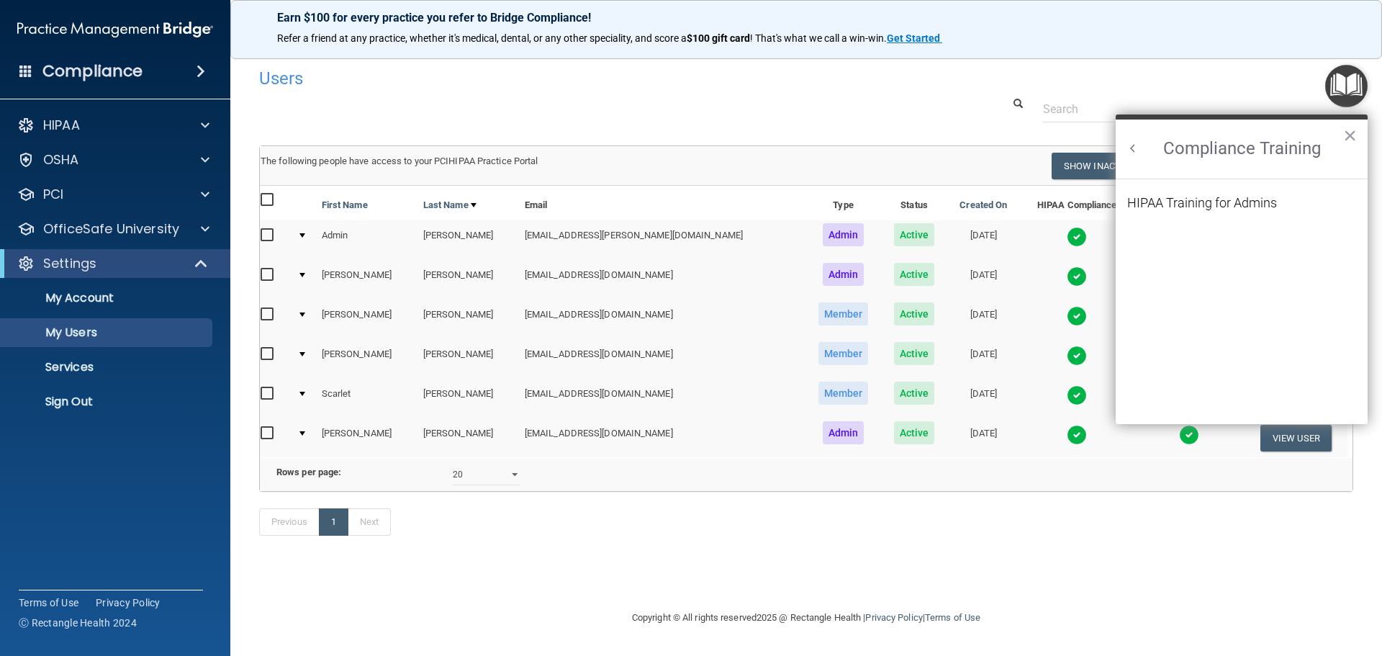
scroll to position [0, 0]
click at [853, 105] on div at bounding box center [805, 109] width 1115 height 27
click at [76, 361] on p "Services" at bounding box center [107, 367] width 196 height 14
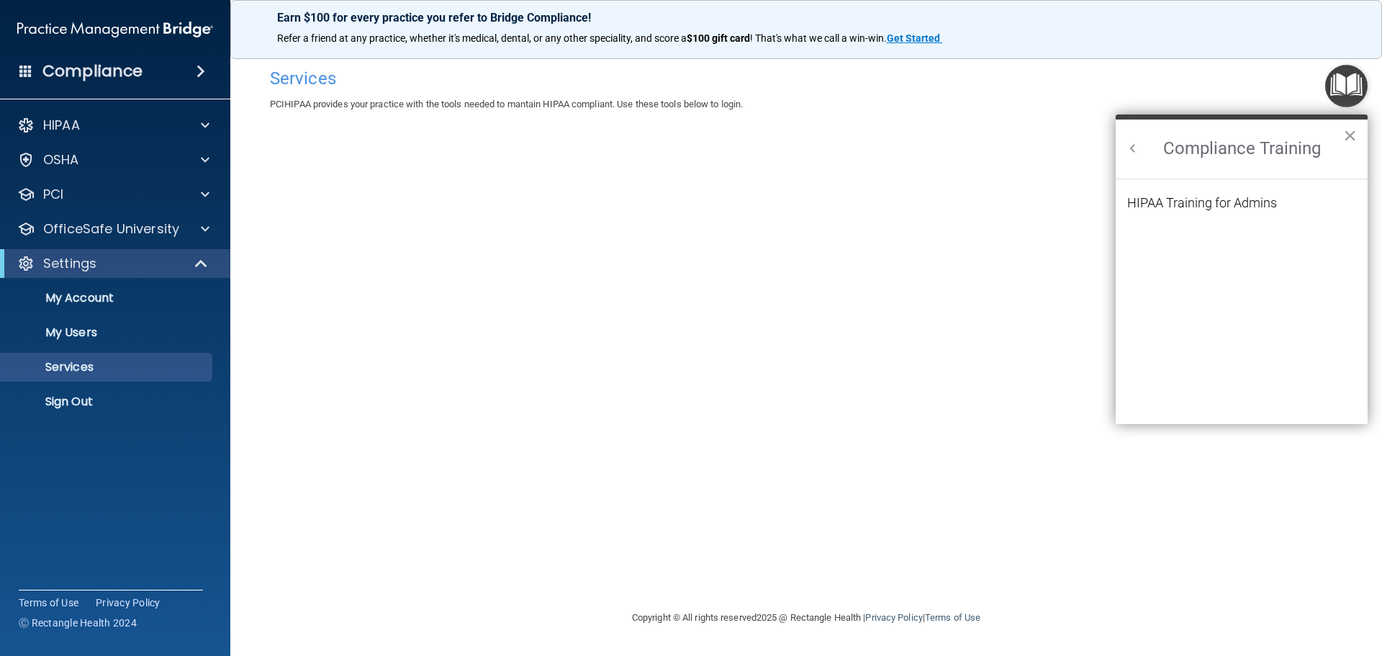
click at [1346, 133] on button "×" at bounding box center [1350, 135] width 14 height 23
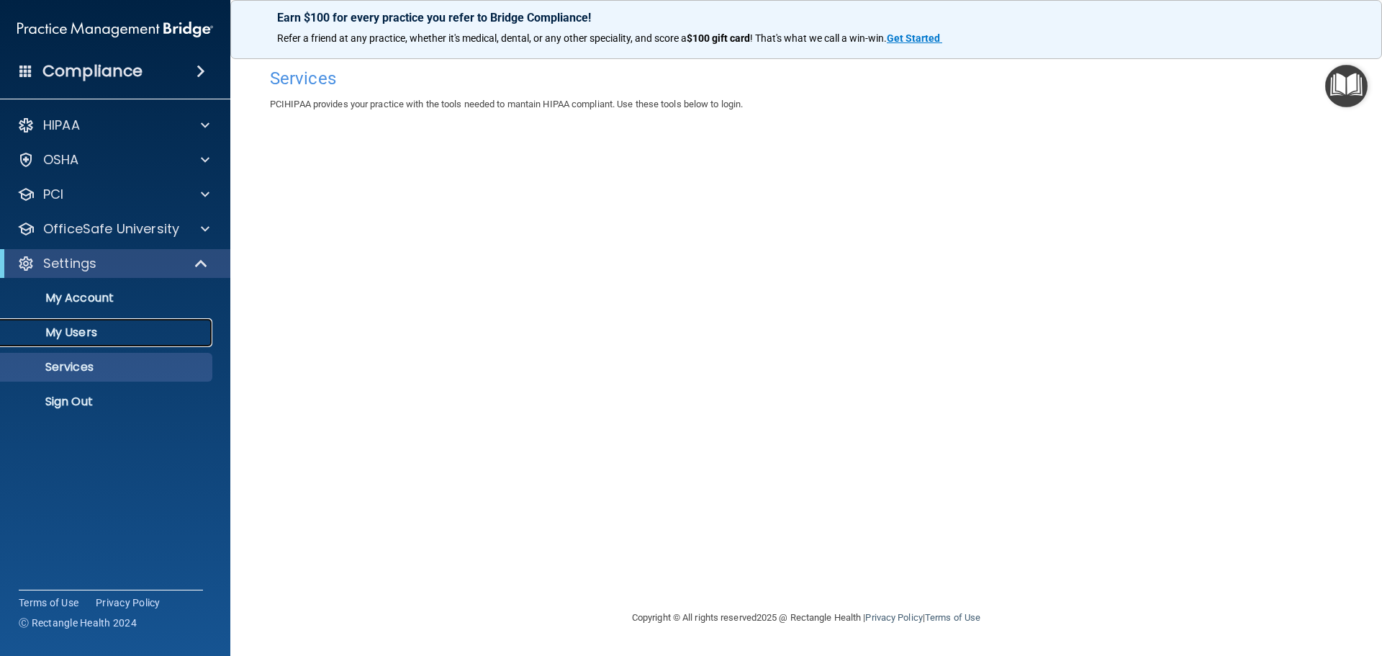
click at [122, 333] on p "My Users" at bounding box center [107, 332] width 196 height 14
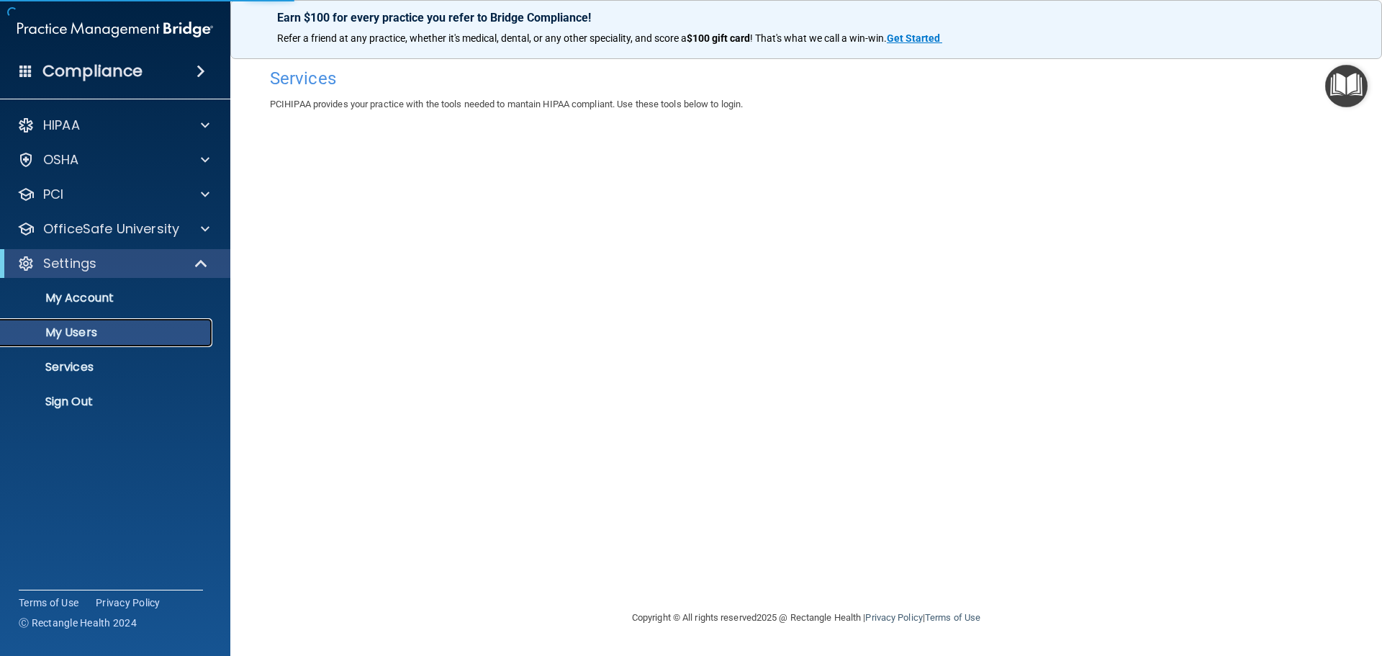
select select "20"
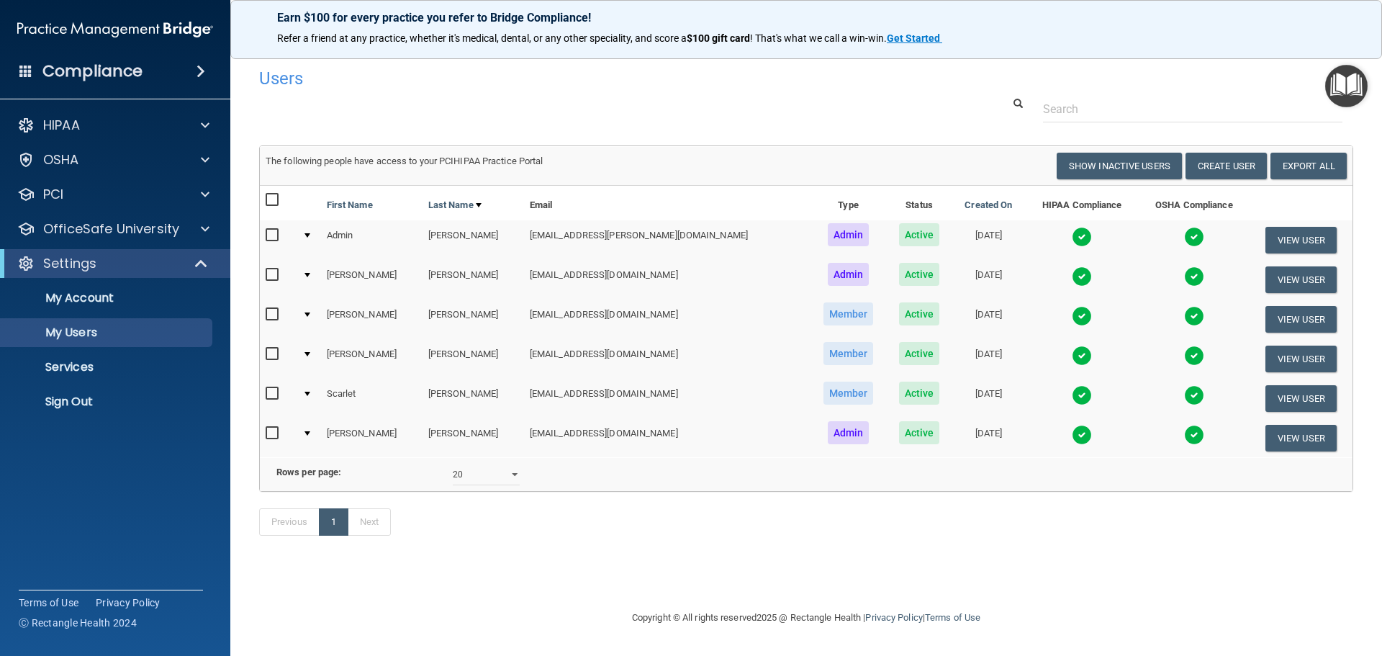
drag, startPoint x: 625, startPoint y: 526, endPoint x: 727, endPoint y: 527, distance: 101.5
click at [727, 527] on div "Previous 1 Next" at bounding box center [805, 524] width 1115 height 66
click at [1270, 435] on button "View User" at bounding box center [1300, 438] width 71 height 27
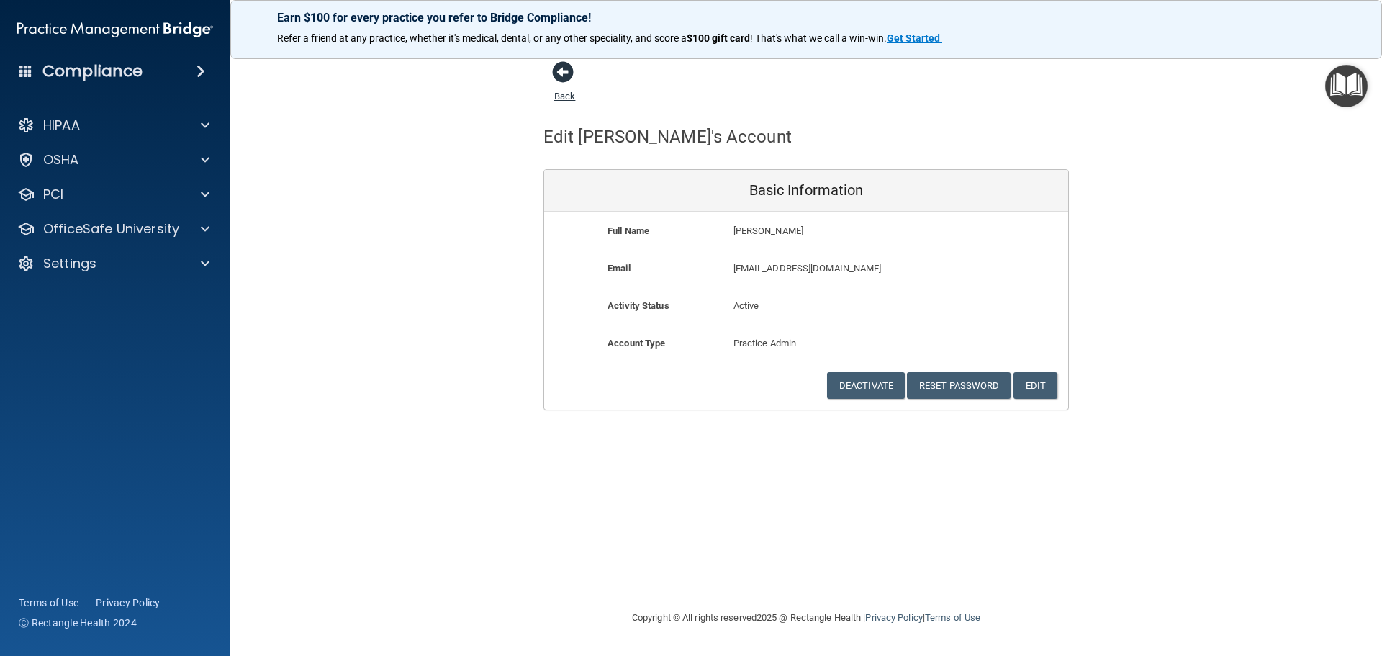
click at [553, 72] on span at bounding box center [563, 72] width 22 height 22
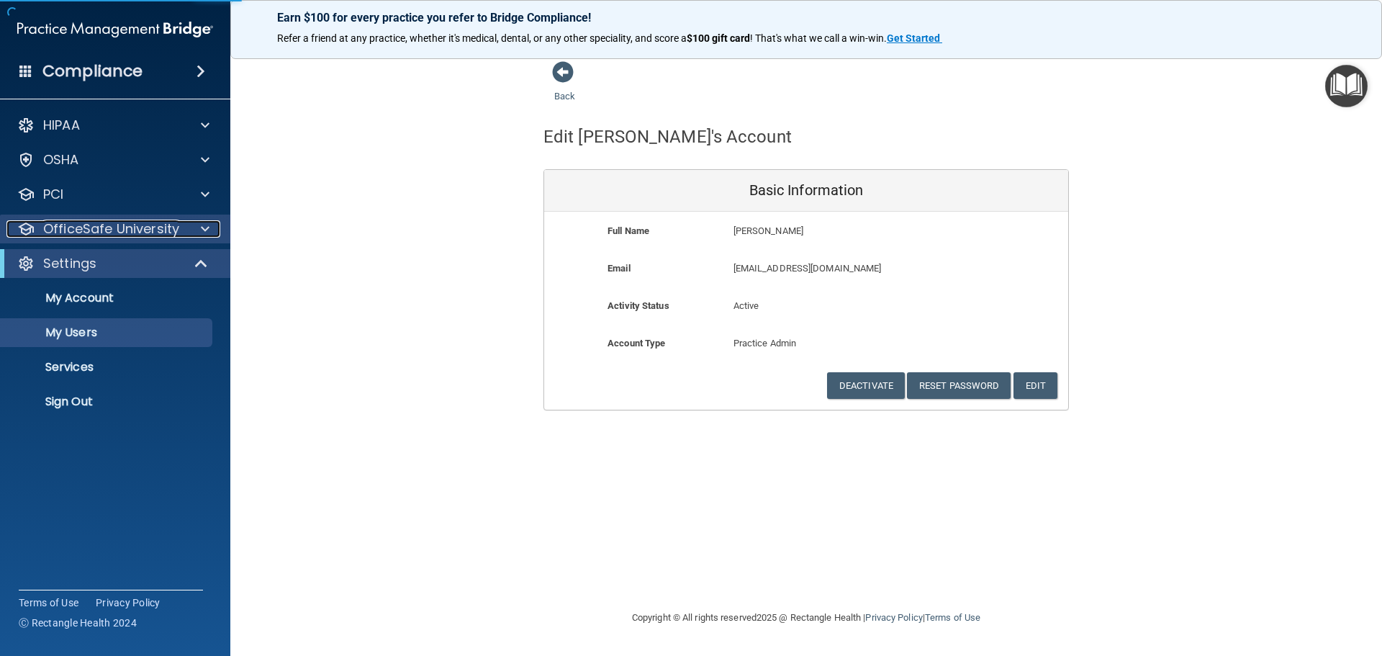
select select "20"
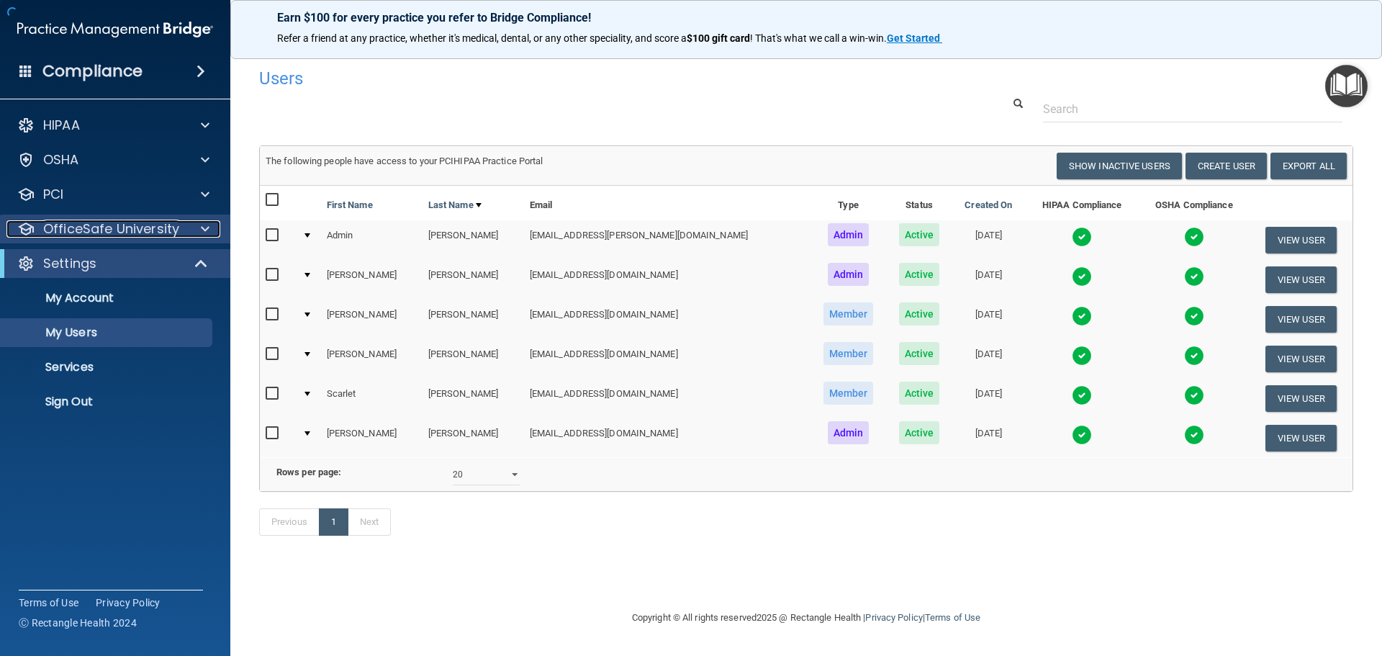
click at [50, 232] on p "OfficeSafe University" at bounding box center [111, 228] width 136 height 17
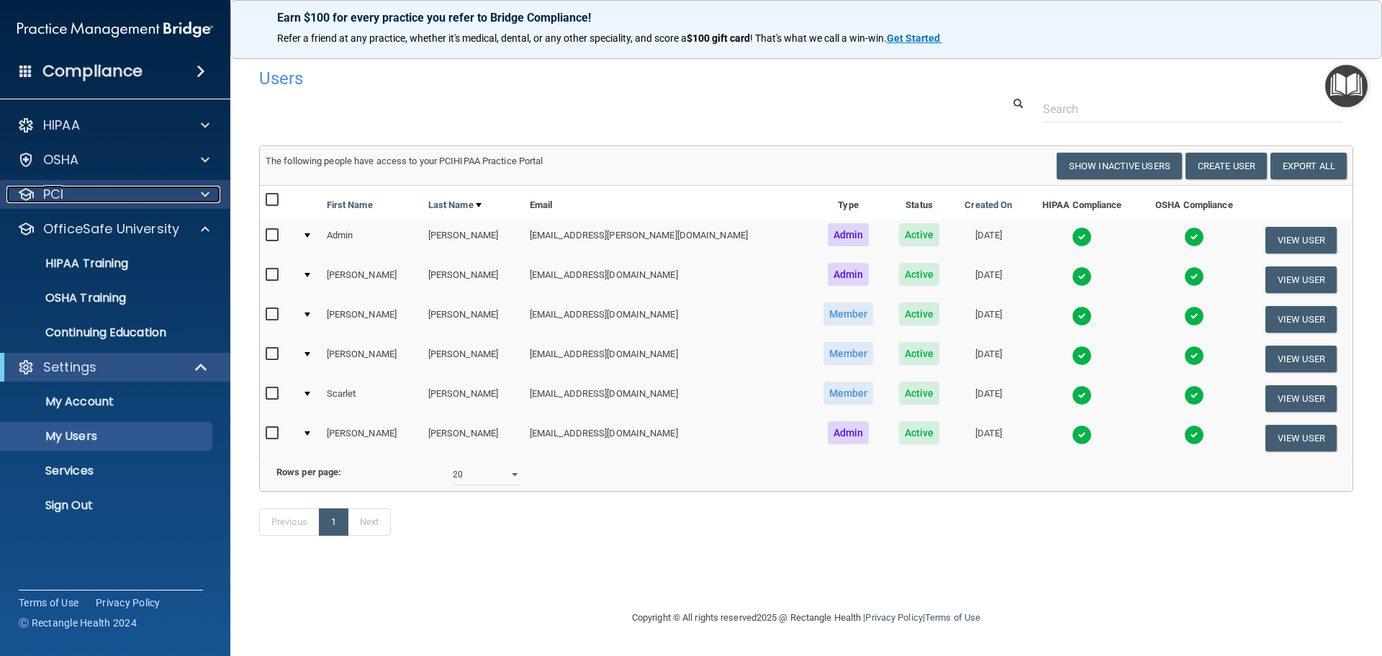
click at [85, 195] on div "PCI" at bounding box center [95, 194] width 178 height 17
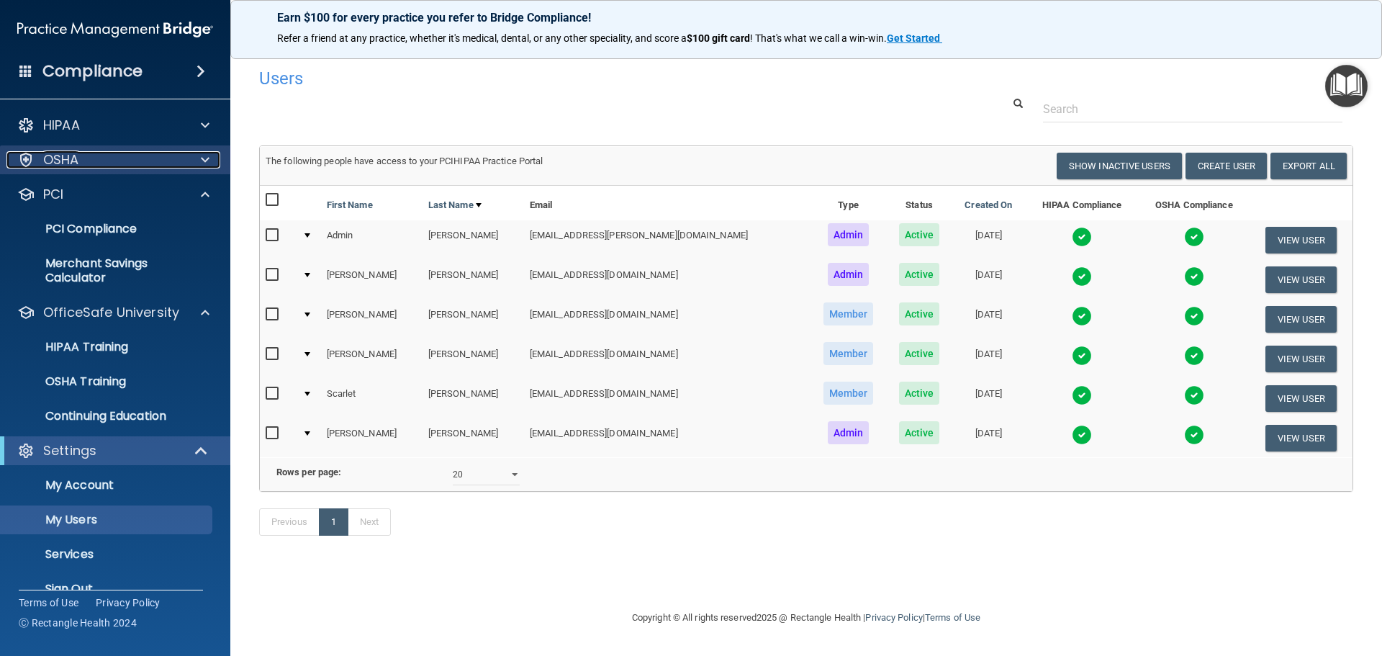
click at [104, 166] on div "OSHA" at bounding box center [95, 159] width 178 height 17
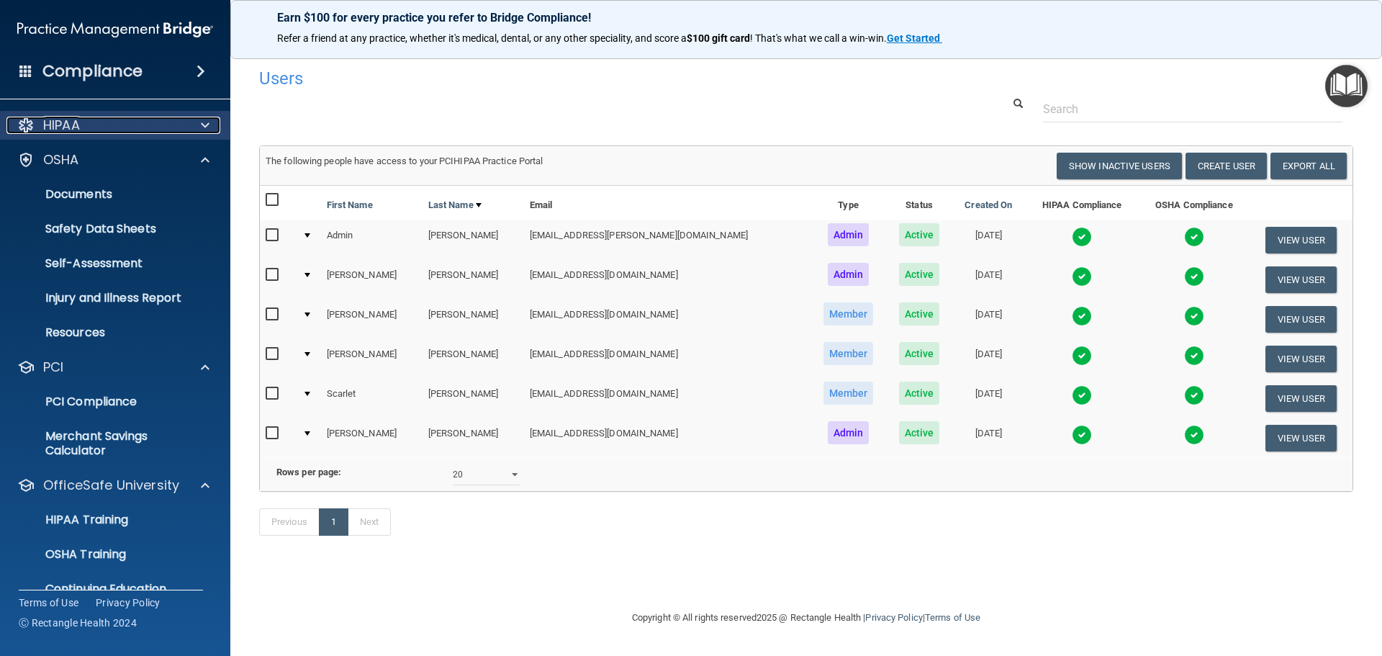
click at [106, 131] on div "HIPAA" at bounding box center [95, 125] width 178 height 17
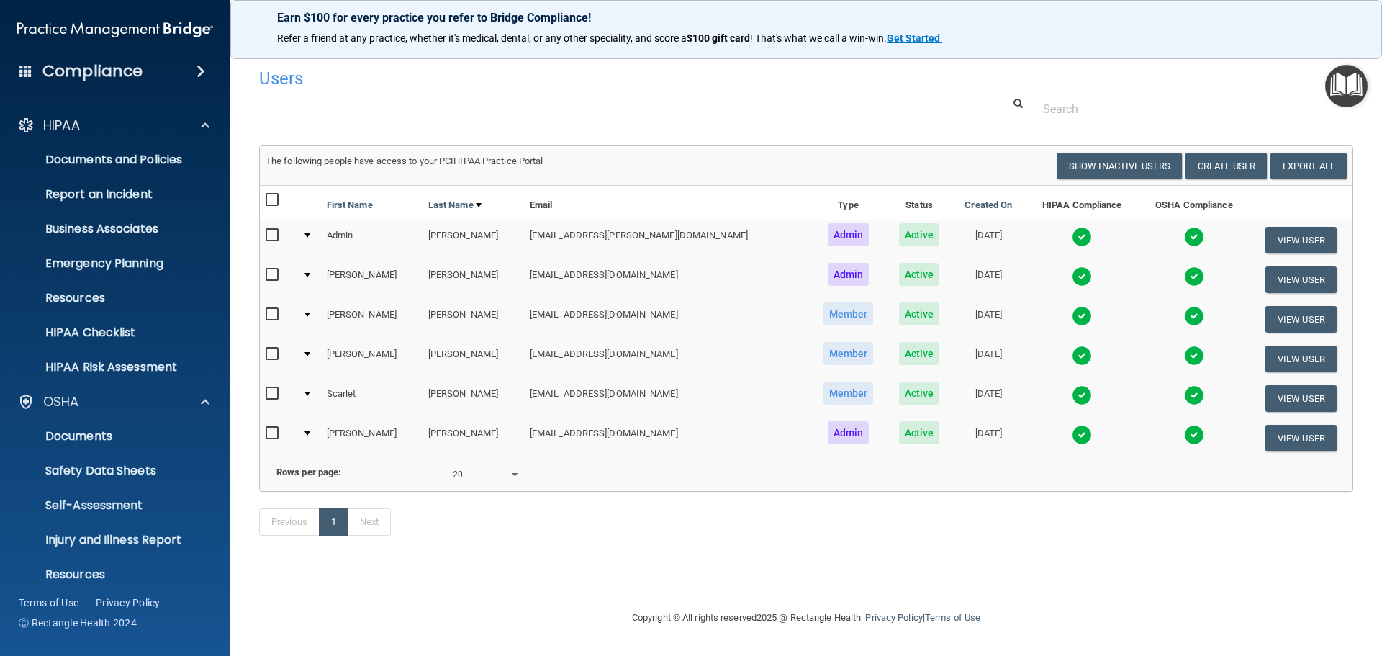
click at [1184, 309] on img at bounding box center [1194, 316] width 20 height 20
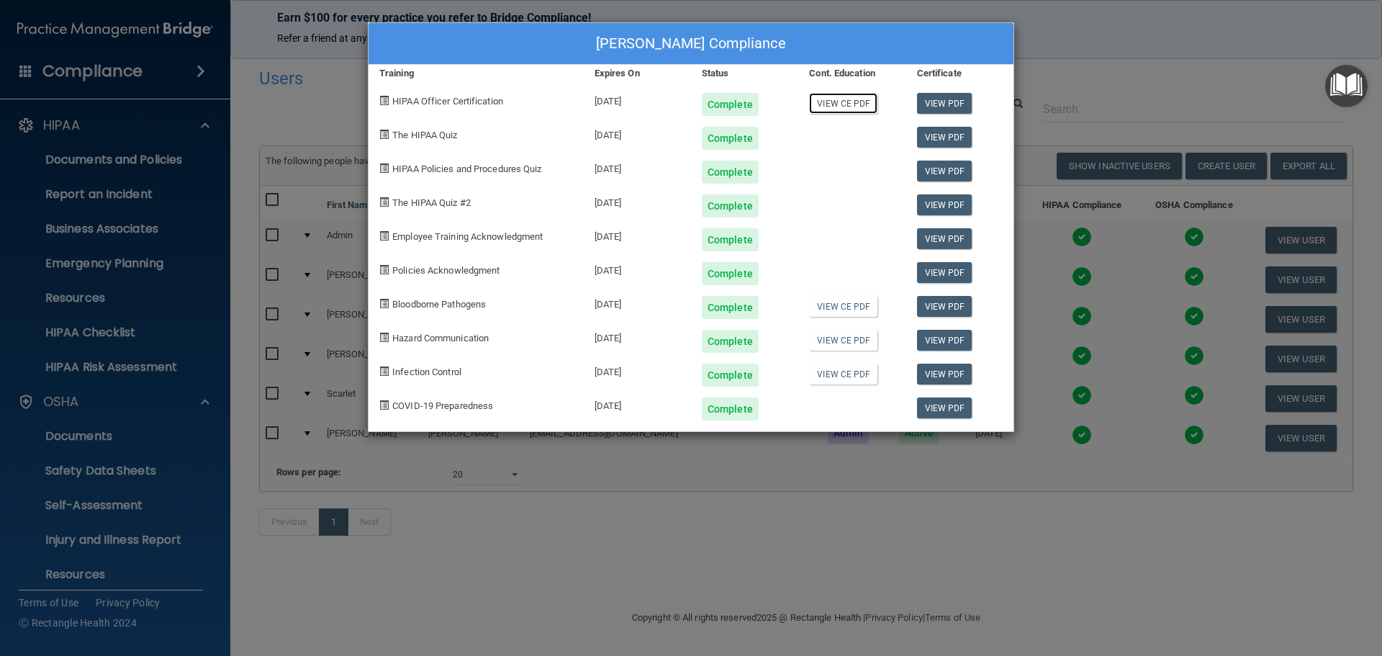
click at [844, 103] on link "View CE PDF" at bounding box center [843, 103] width 68 height 21
click at [845, 309] on link "View CE PDF" at bounding box center [843, 306] width 68 height 21
click at [938, 315] on link "View PDF" at bounding box center [944, 306] width 55 height 21
click at [958, 98] on link "View PDF" at bounding box center [944, 103] width 55 height 21
click at [939, 343] on link "View PDF" at bounding box center [944, 340] width 55 height 21
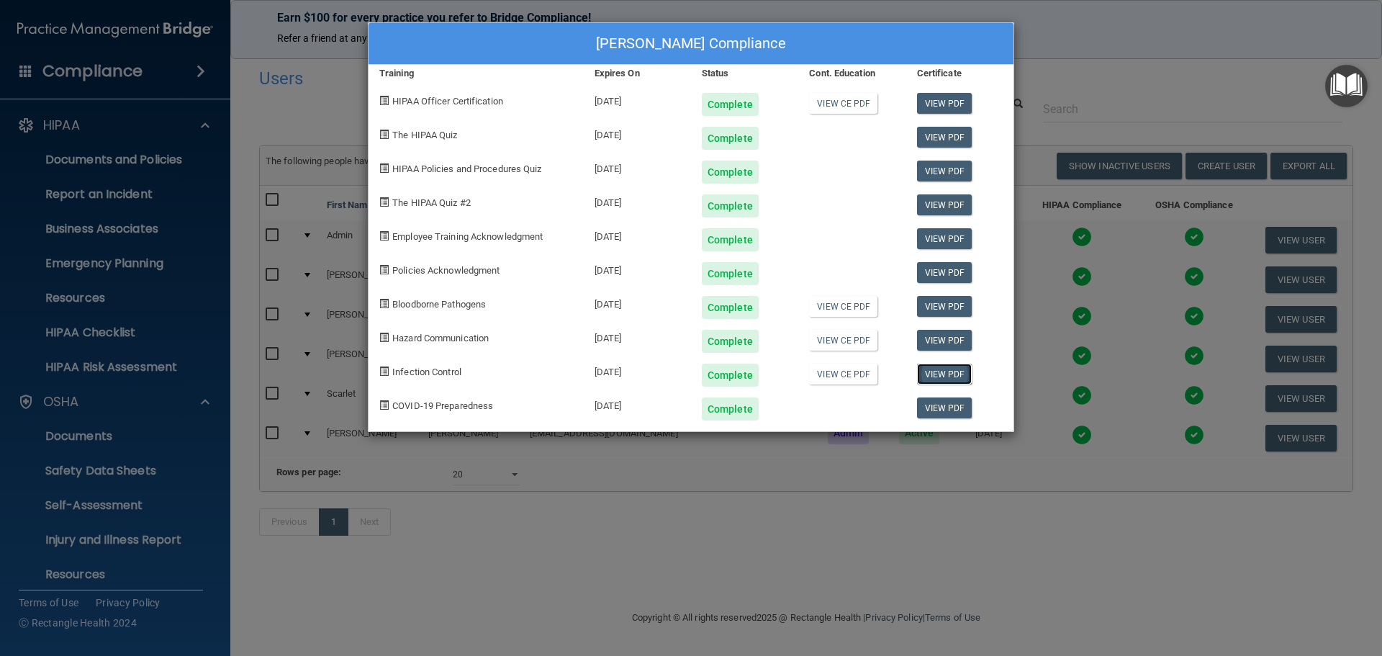
click at [935, 376] on link "View PDF" at bounding box center [944, 373] width 55 height 21
click at [1067, 53] on div "[PERSON_NAME] Compliance Training Expires On Status Cont. Education Certificate…" at bounding box center [691, 328] width 1382 height 656
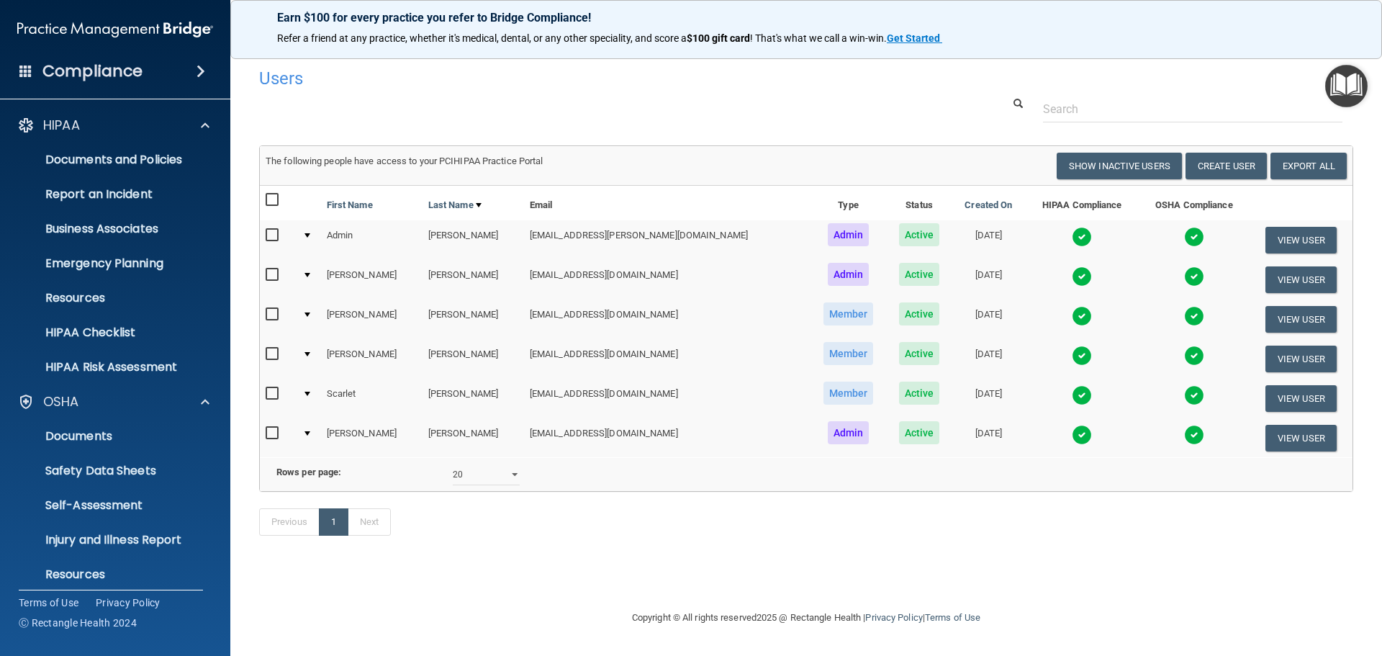
click at [1071, 319] on img at bounding box center [1081, 316] width 20 height 20
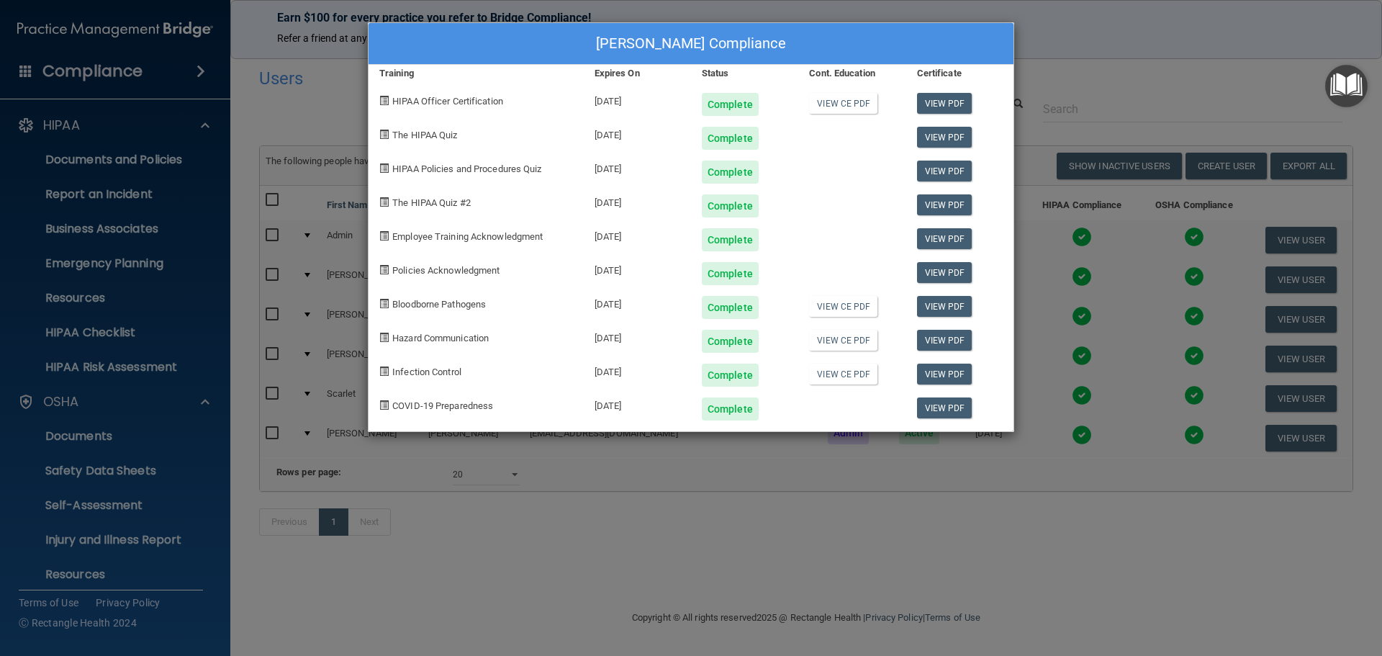
click at [1085, 58] on div "[PERSON_NAME] Compliance Training Expires On Status Cont. Education Certificate…" at bounding box center [691, 328] width 1382 height 656
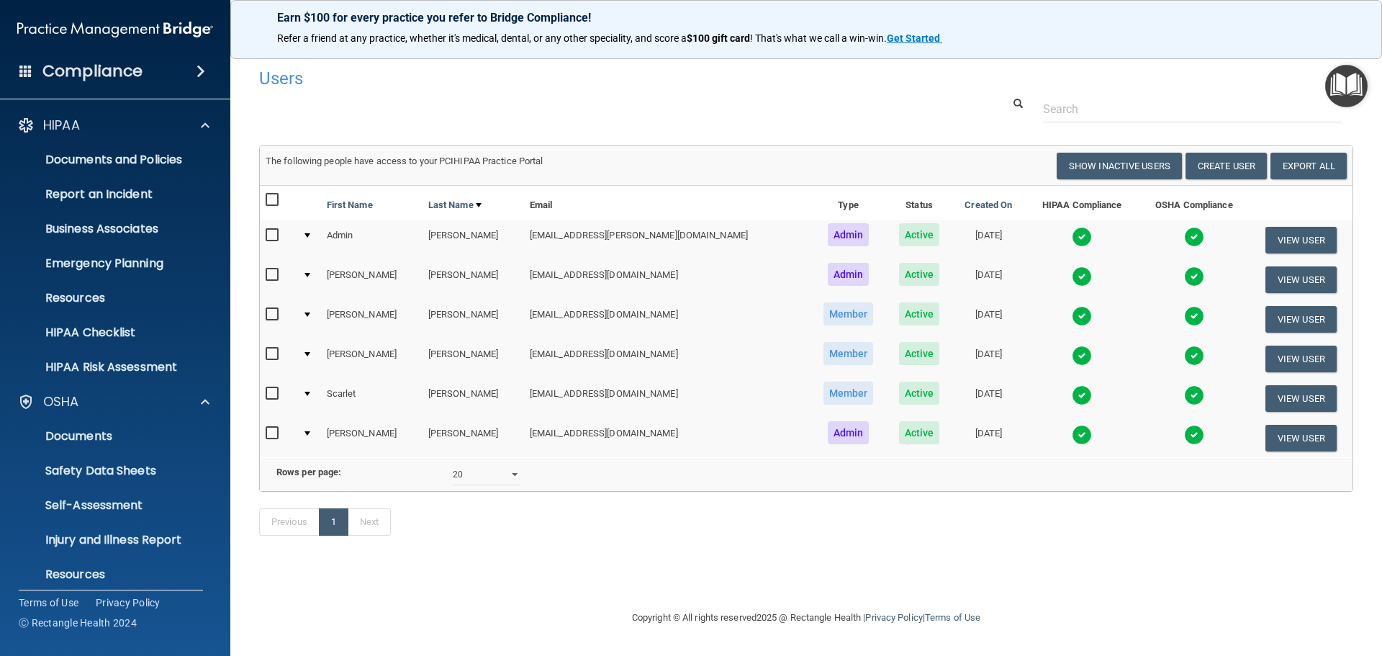
click at [1184, 354] on img at bounding box center [1194, 355] width 20 height 20
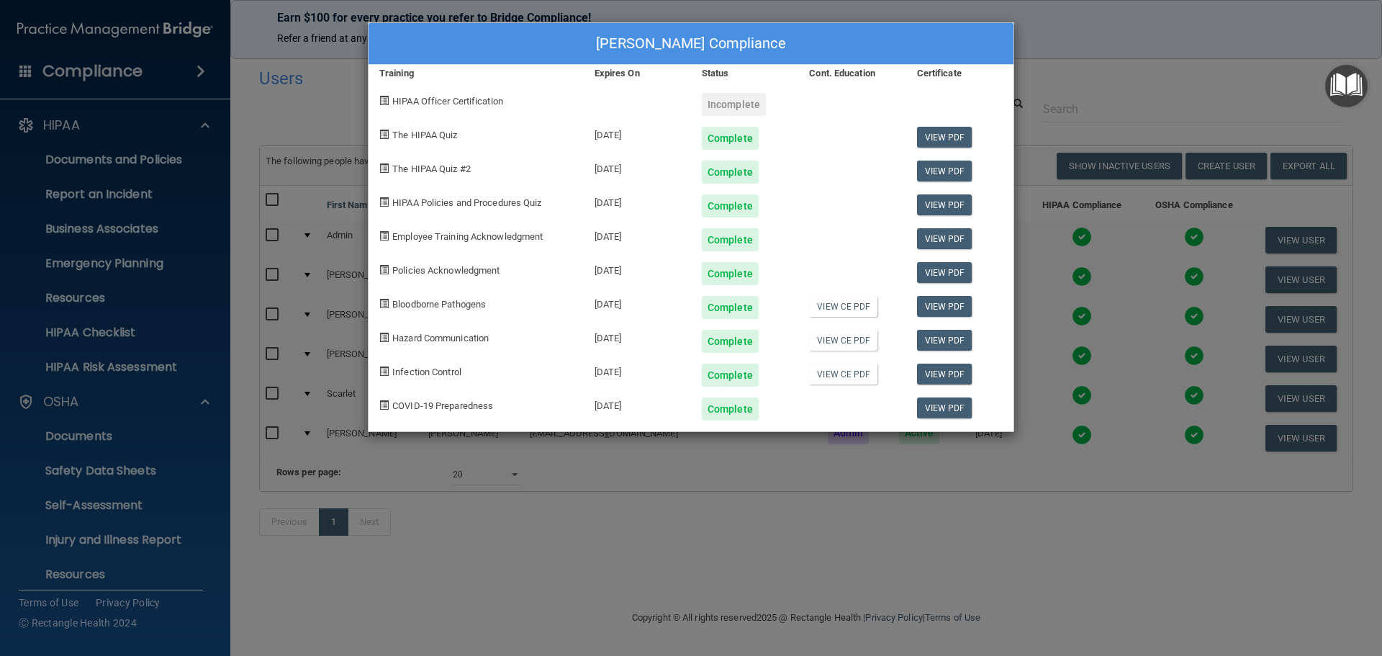
click at [1118, 77] on div "[PERSON_NAME] Compliance Training Expires On Status Cont. Education Certificate…" at bounding box center [691, 328] width 1382 height 656
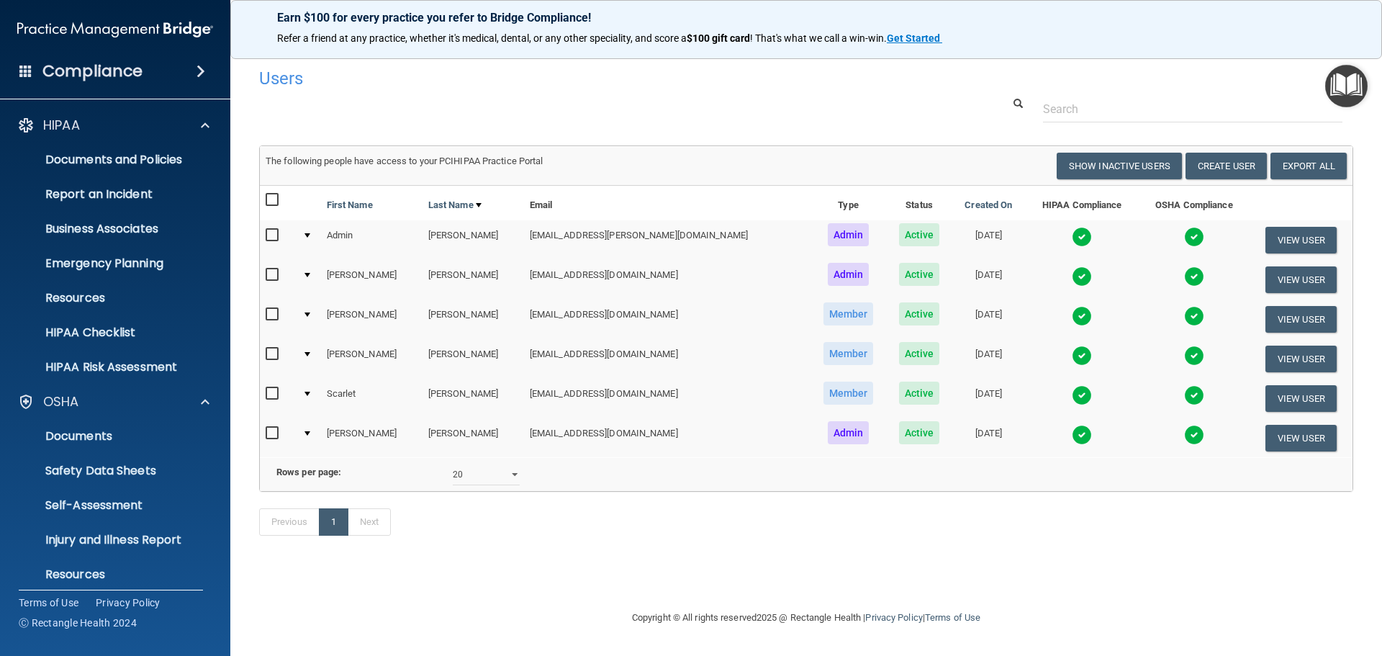
click at [1184, 394] on img at bounding box center [1194, 395] width 20 height 20
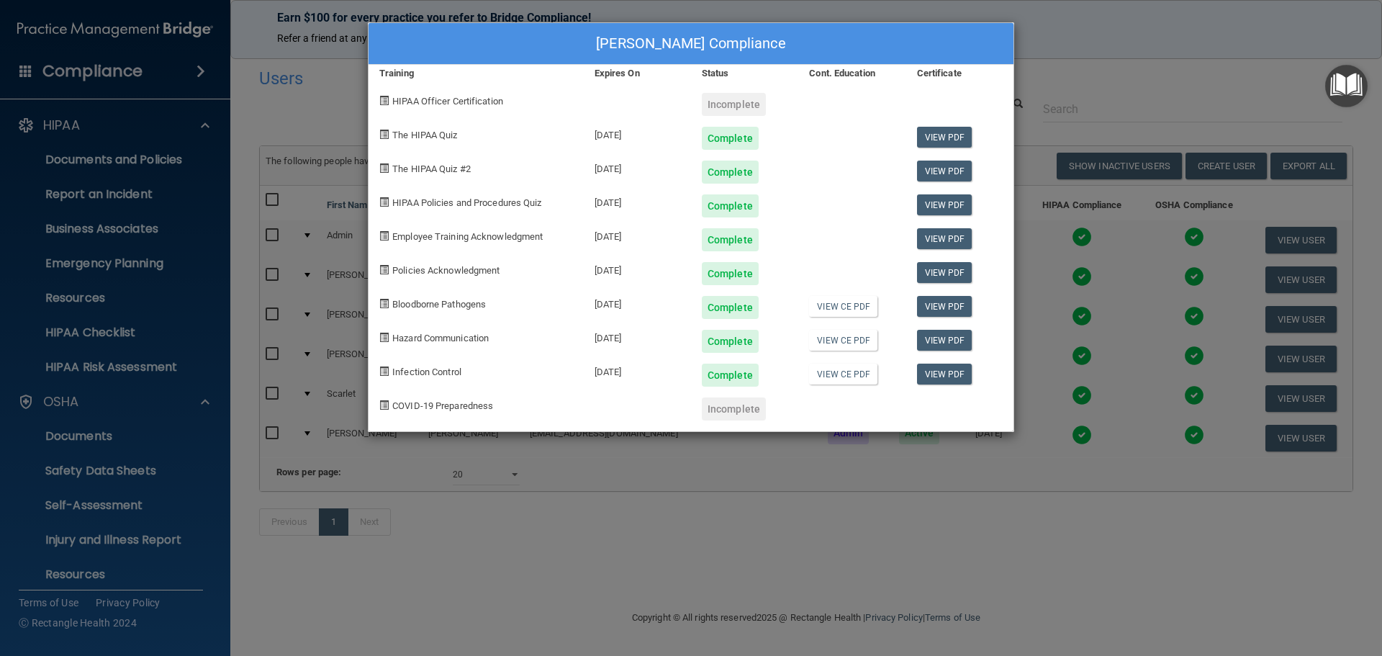
click at [810, 100] on div at bounding box center [851, 99] width 107 height 34
click at [943, 307] on link "View PDF" at bounding box center [944, 306] width 55 height 21
click at [931, 340] on link "View PDF" at bounding box center [944, 340] width 55 height 21
click at [946, 371] on link "View PDF" at bounding box center [944, 373] width 55 height 21
click at [1083, 60] on div "[PERSON_NAME] Compliance Training Expires On Status Cont. Education Certificate…" at bounding box center [691, 328] width 1382 height 656
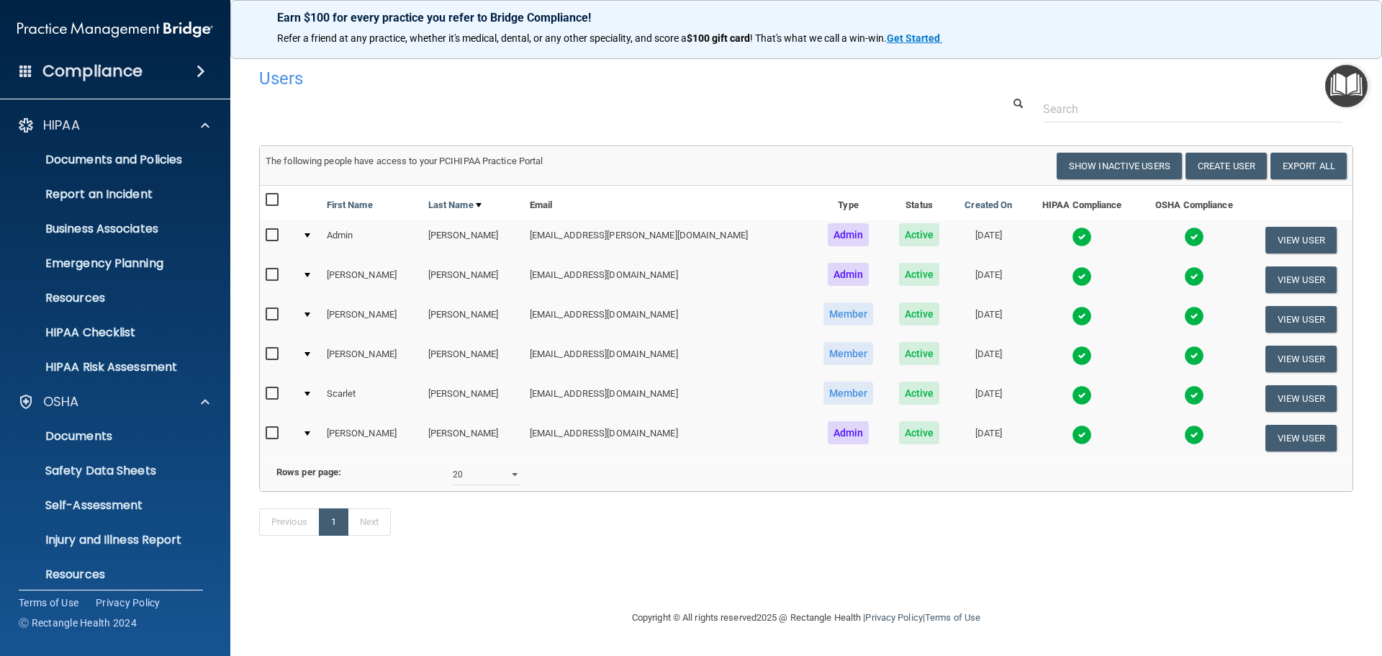
click at [1184, 317] on img at bounding box center [1194, 316] width 20 height 20
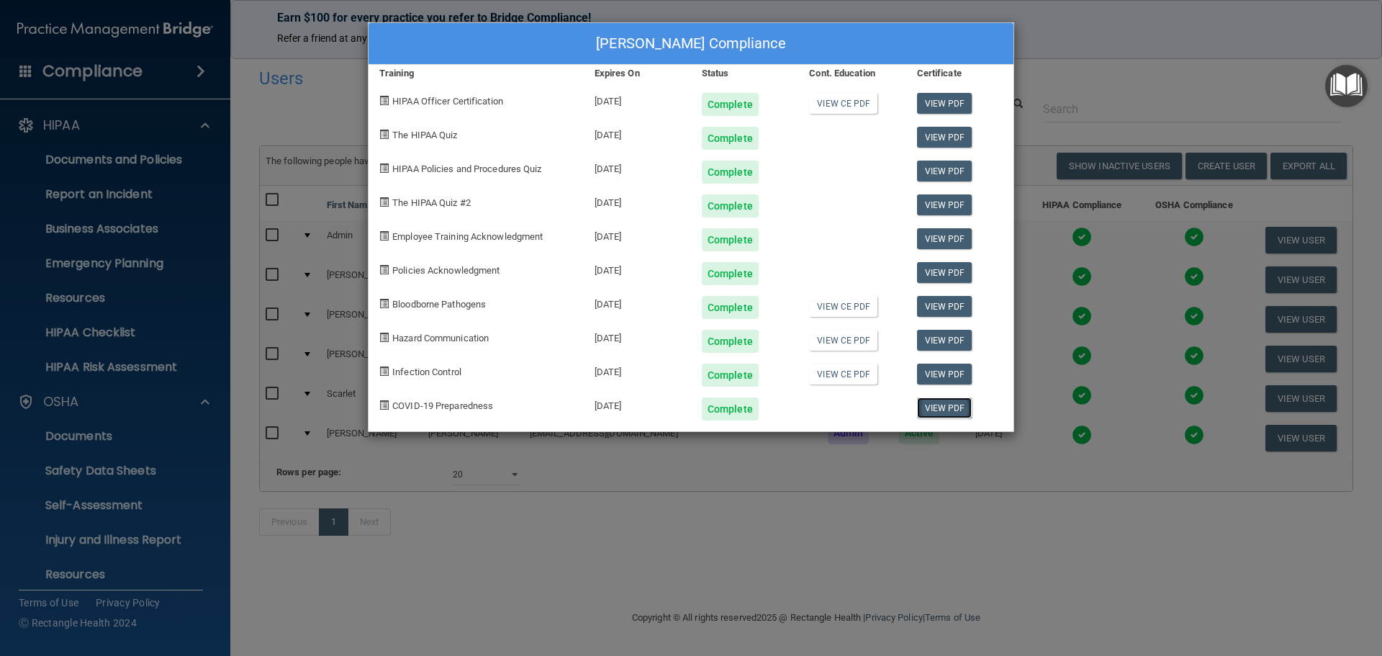
click at [922, 409] on link "View PDF" at bounding box center [944, 407] width 55 height 21
click at [1075, 39] on div "[PERSON_NAME] Compliance Training Expires On Status Cont. Education Certificate…" at bounding box center [691, 328] width 1382 height 656
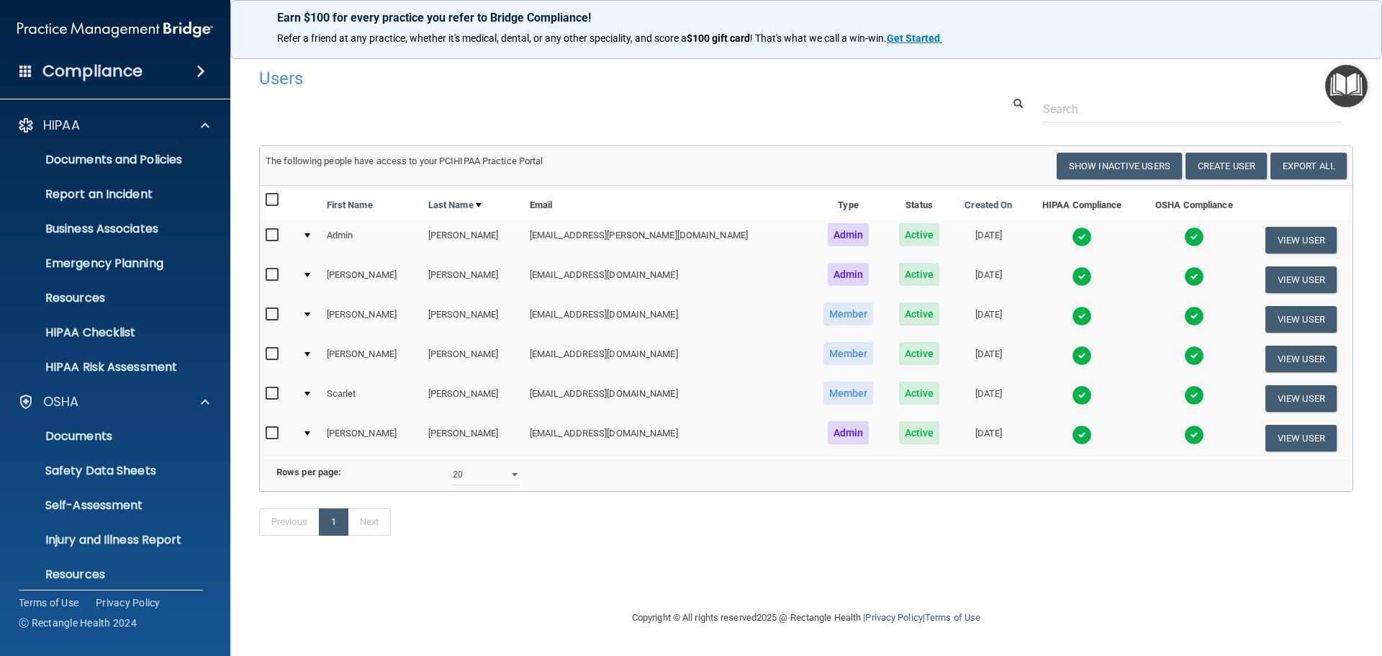
click at [1184, 433] on img at bounding box center [1194, 435] width 20 height 20
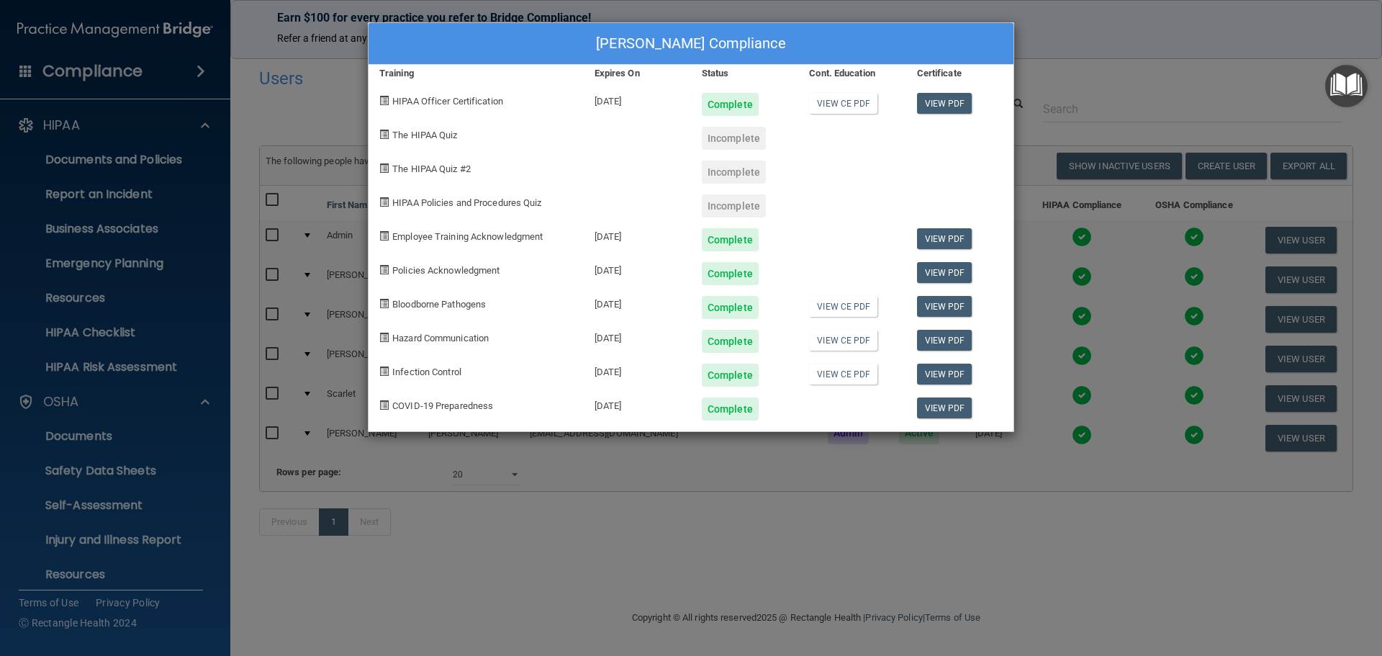
click at [1102, 89] on div "[PERSON_NAME] Compliance Training Expires On Status Cont. Education Certificate…" at bounding box center [691, 328] width 1382 height 656
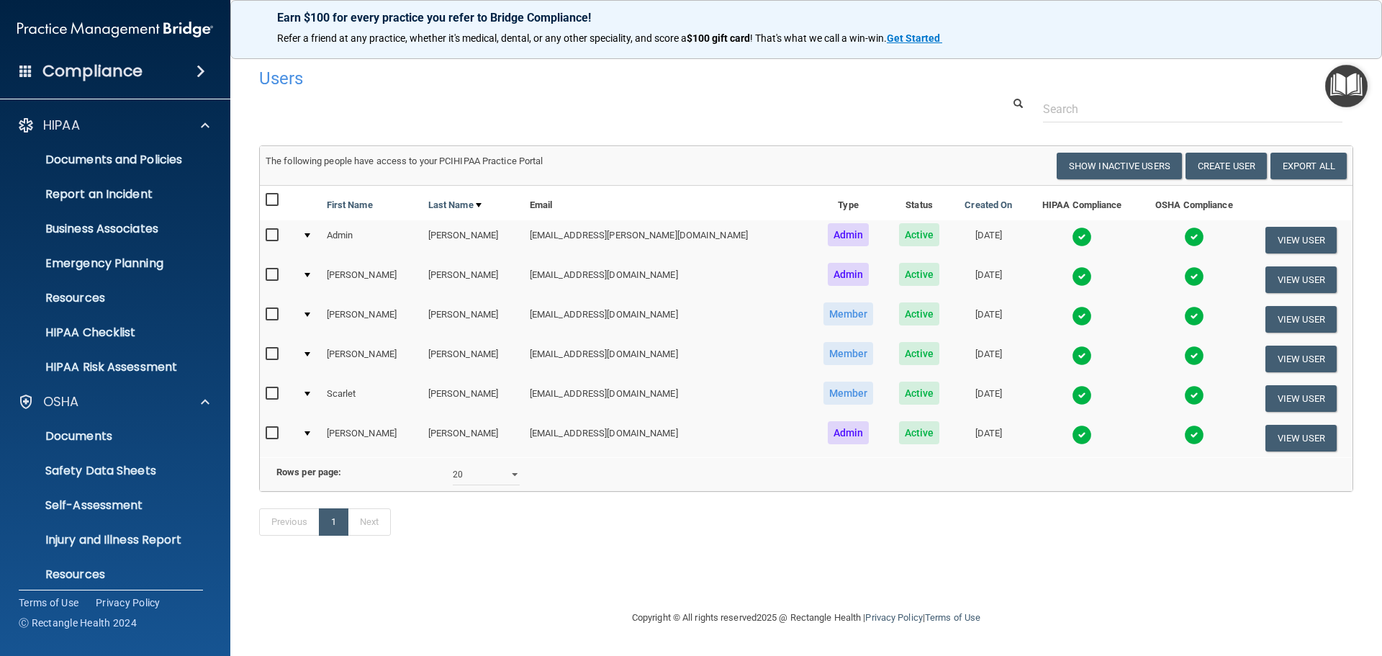
click at [1184, 310] on img at bounding box center [1194, 316] width 20 height 20
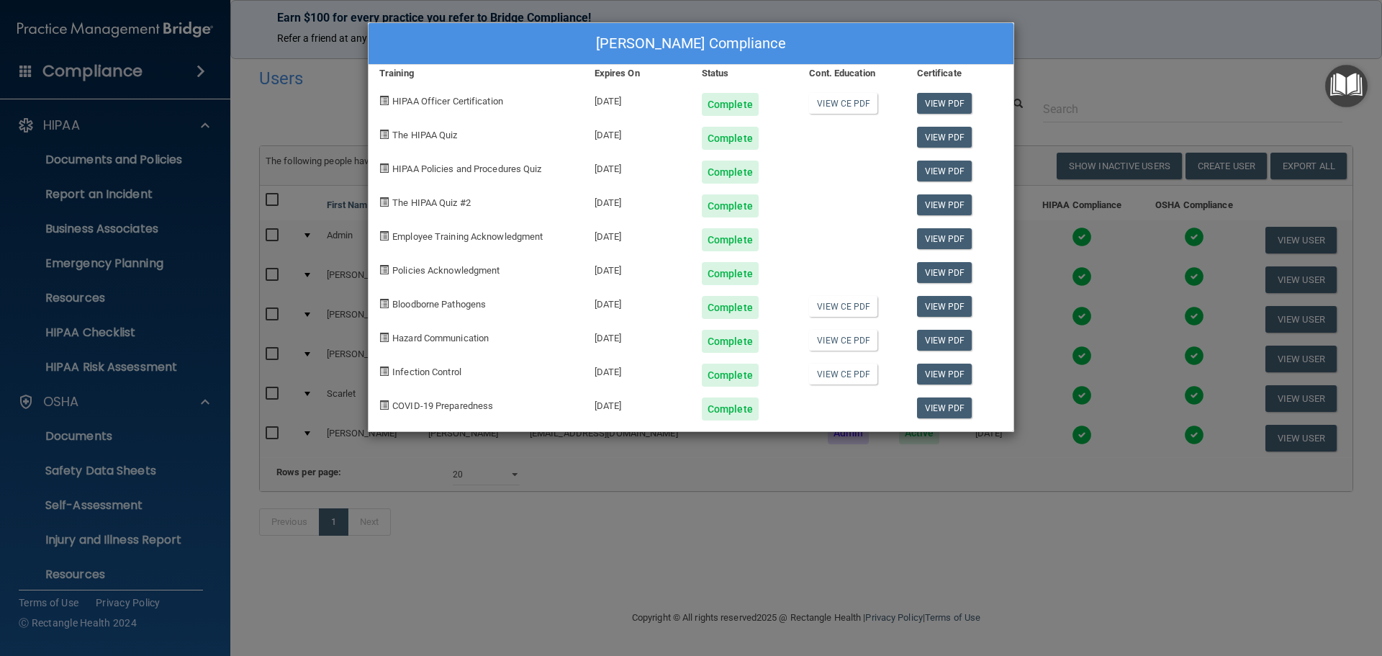
click at [1064, 45] on div "[PERSON_NAME] Compliance Training Expires On Status Cont. Education Certificate…" at bounding box center [691, 328] width 1382 height 656
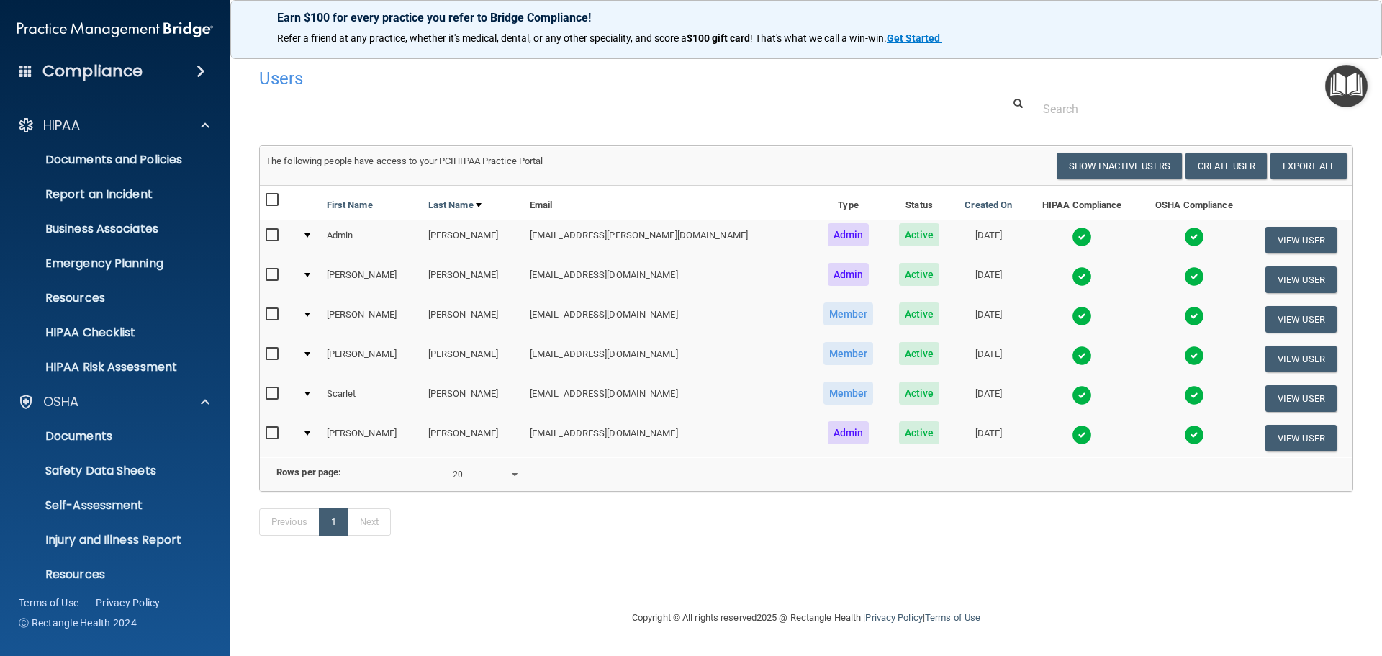
click at [1184, 284] on img at bounding box center [1194, 276] width 20 height 20
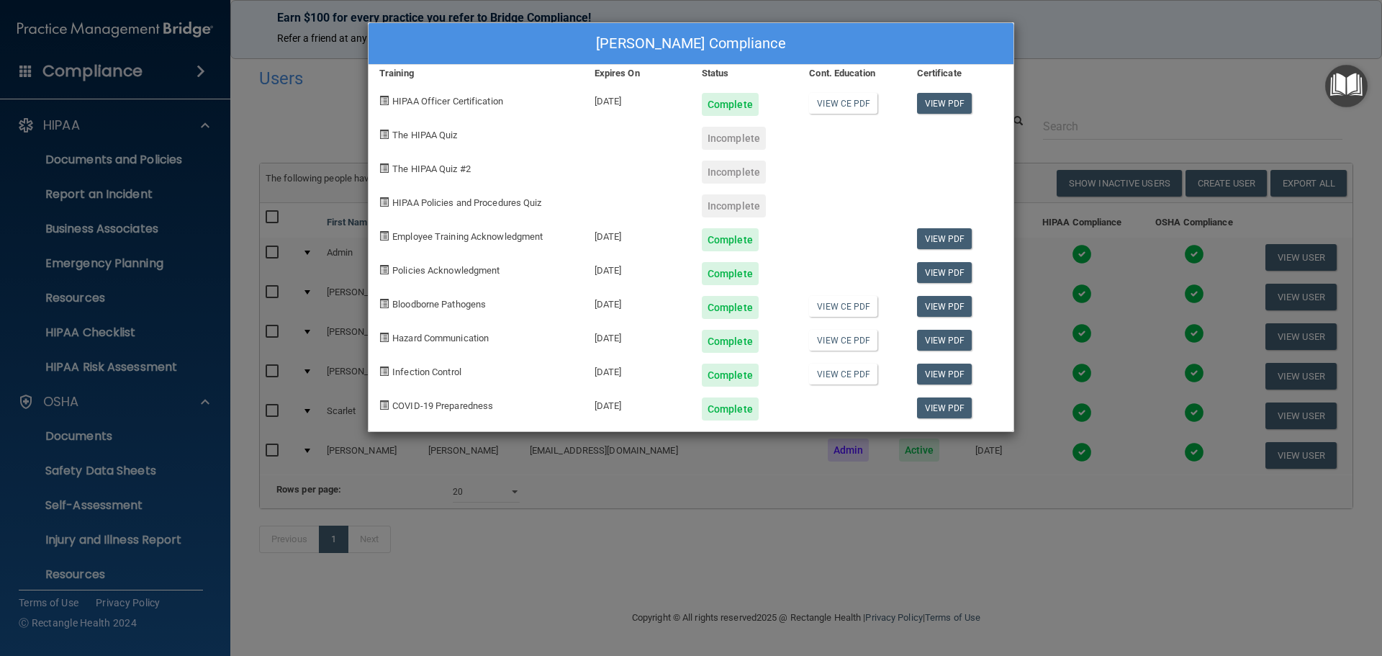
click at [1111, 63] on div "[PERSON_NAME] Compliance Training Expires On Status Cont. Education Certificate…" at bounding box center [691, 328] width 1382 height 656
